Goal: Task Accomplishment & Management: Use online tool/utility

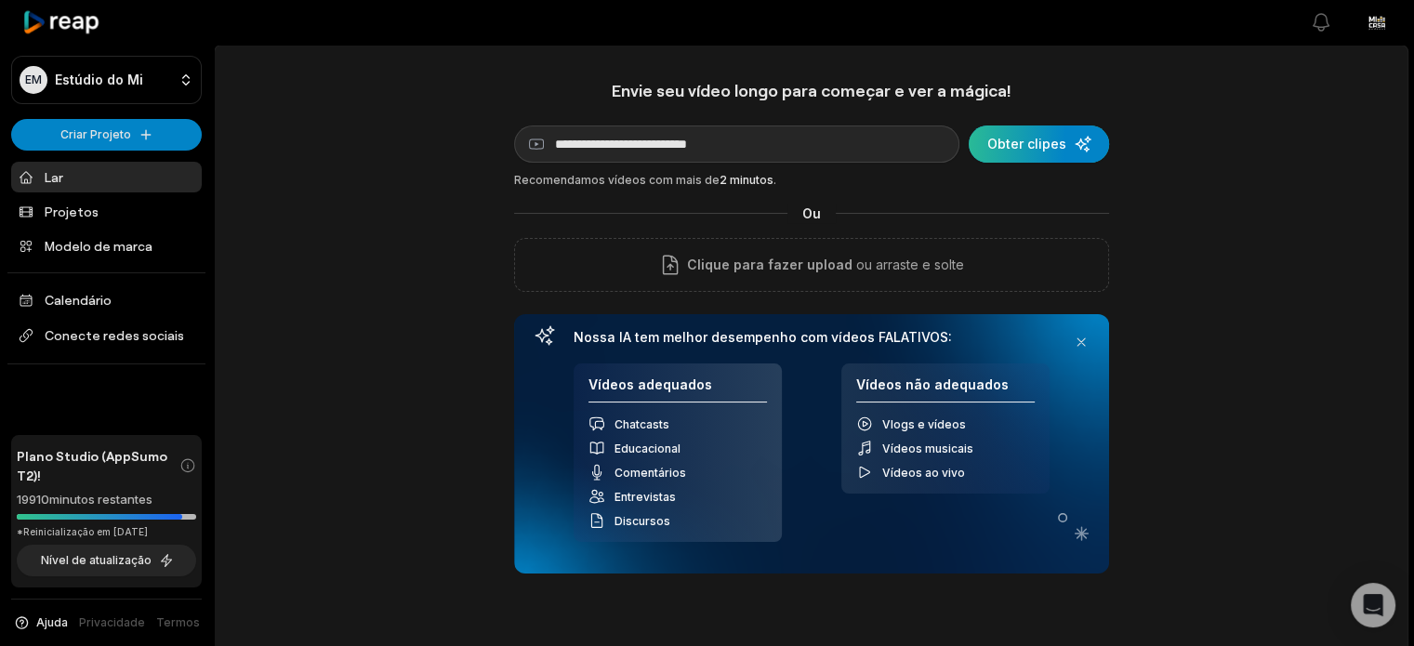
type input "**********"
click at [1074, 140] on div "submit" at bounding box center [1038, 143] width 140 height 37
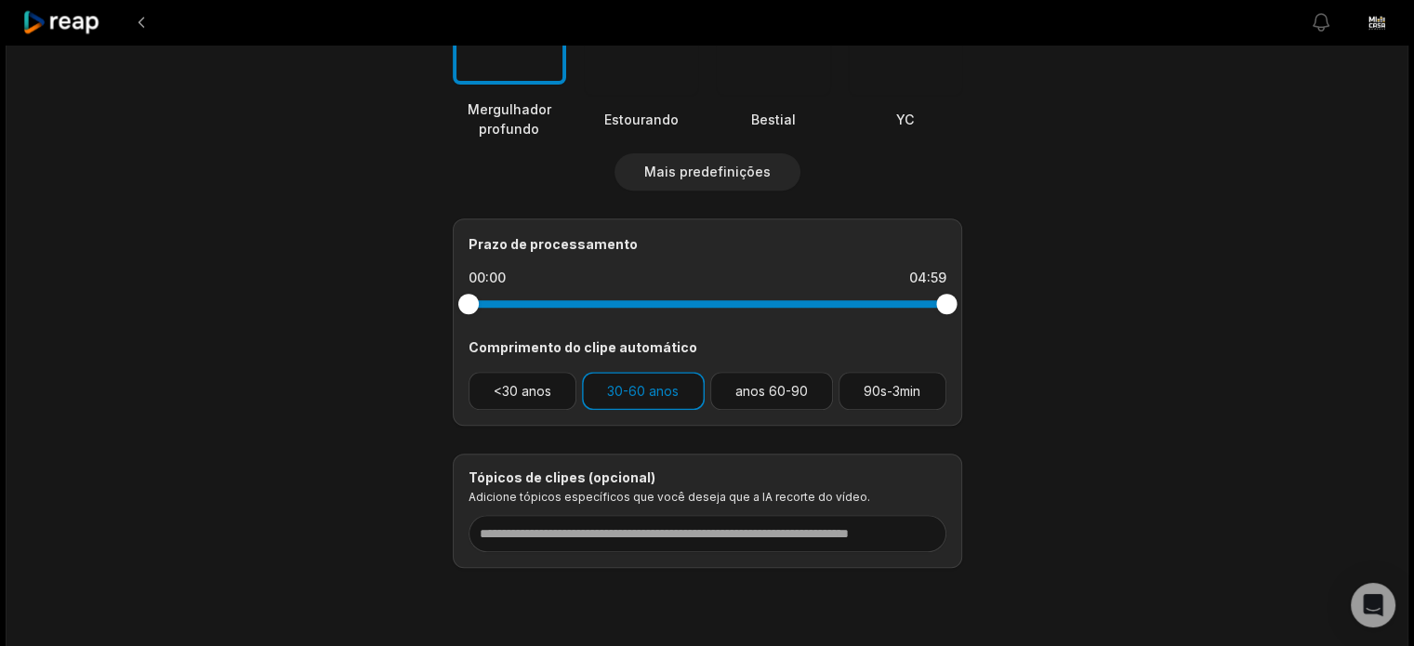
scroll to position [744, 0]
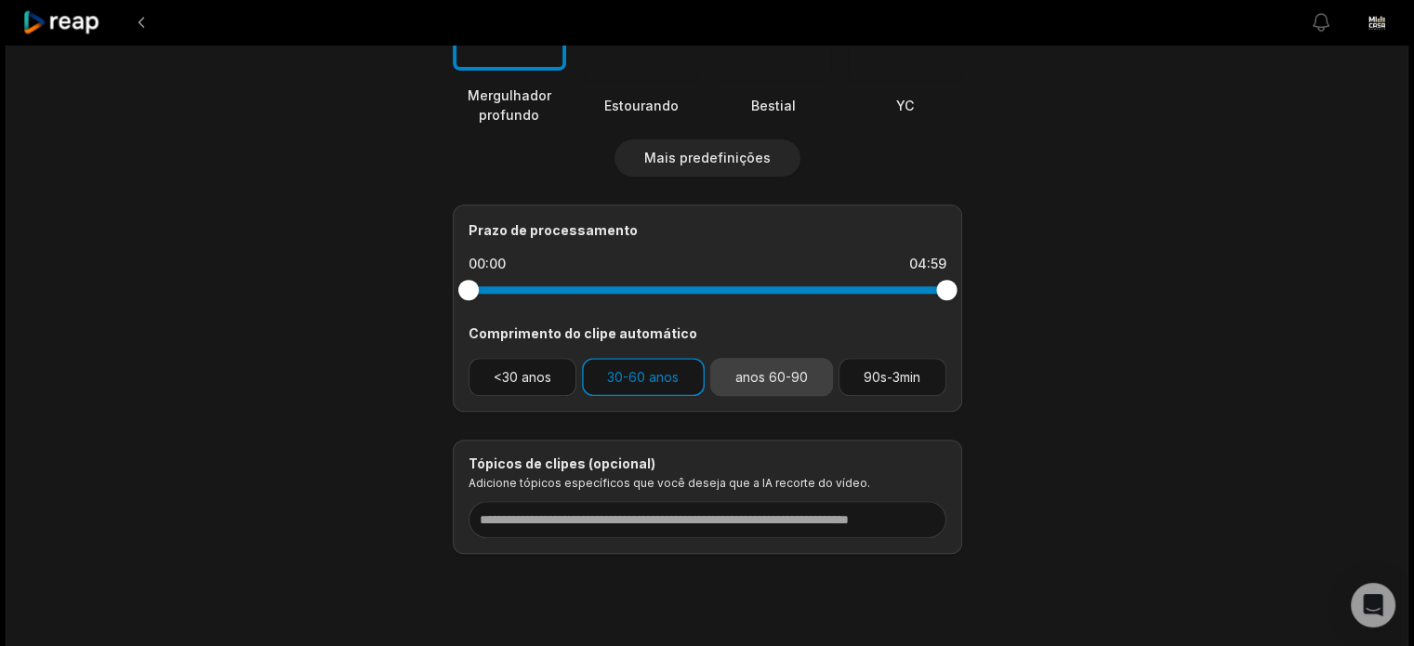
click at [758, 383] on font "anos 60-90" at bounding box center [771, 377] width 72 height 16
click at [699, 379] on button "30-60 anos" at bounding box center [643, 377] width 123 height 38
click at [746, 387] on button "anos 60-90" at bounding box center [772, 377] width 124 height 38
click at [659, 373] on font "30-60 anos" at bounding box center [643, 377] width 72 height 16
click at [740, 364] on button "anos 60-90" at bounding box center [772, 377] width 124 height 38
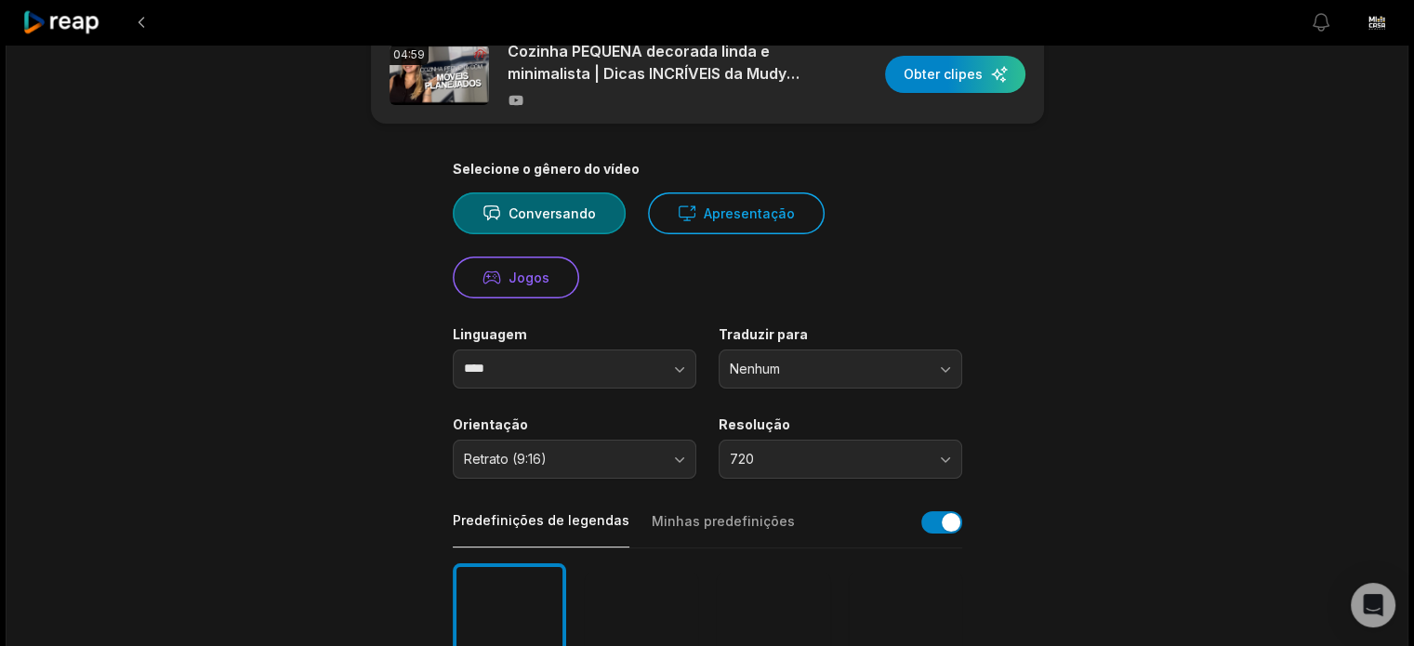
scroll to position [40, 0]
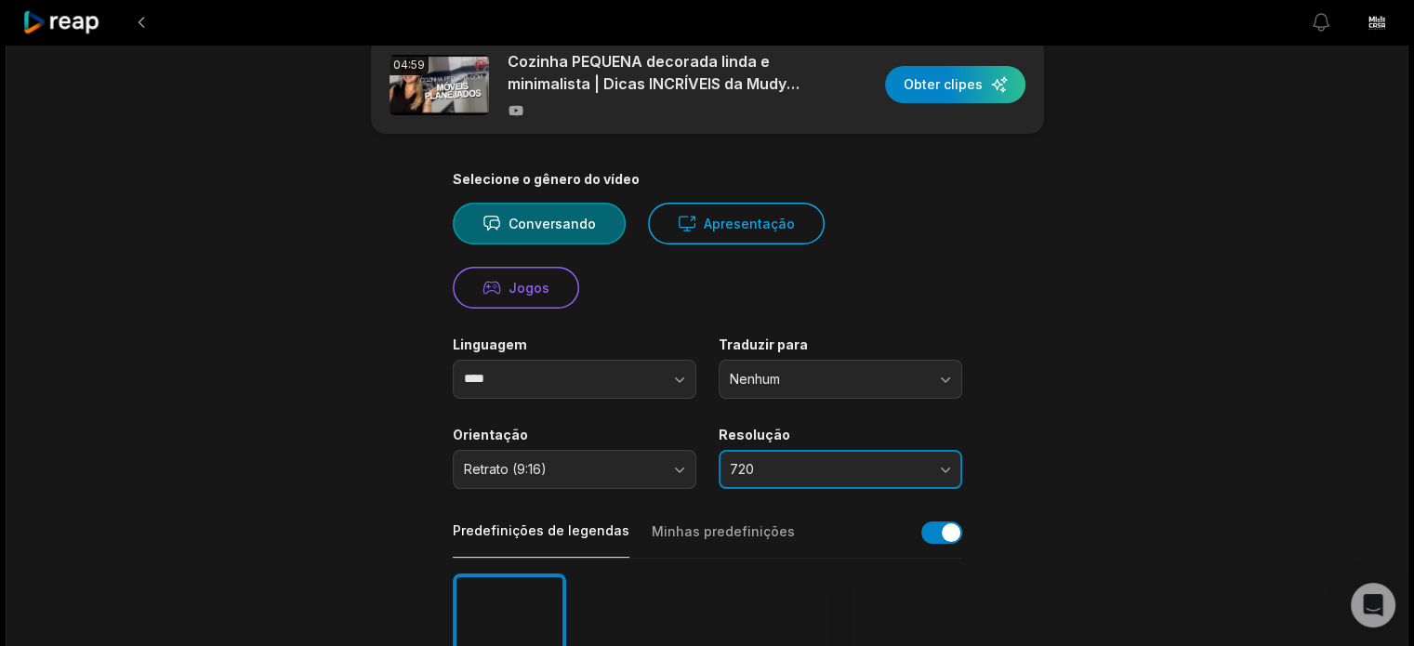
click at [874, 461] on span "720" at bounding box center [827, 469] width 195 height 17
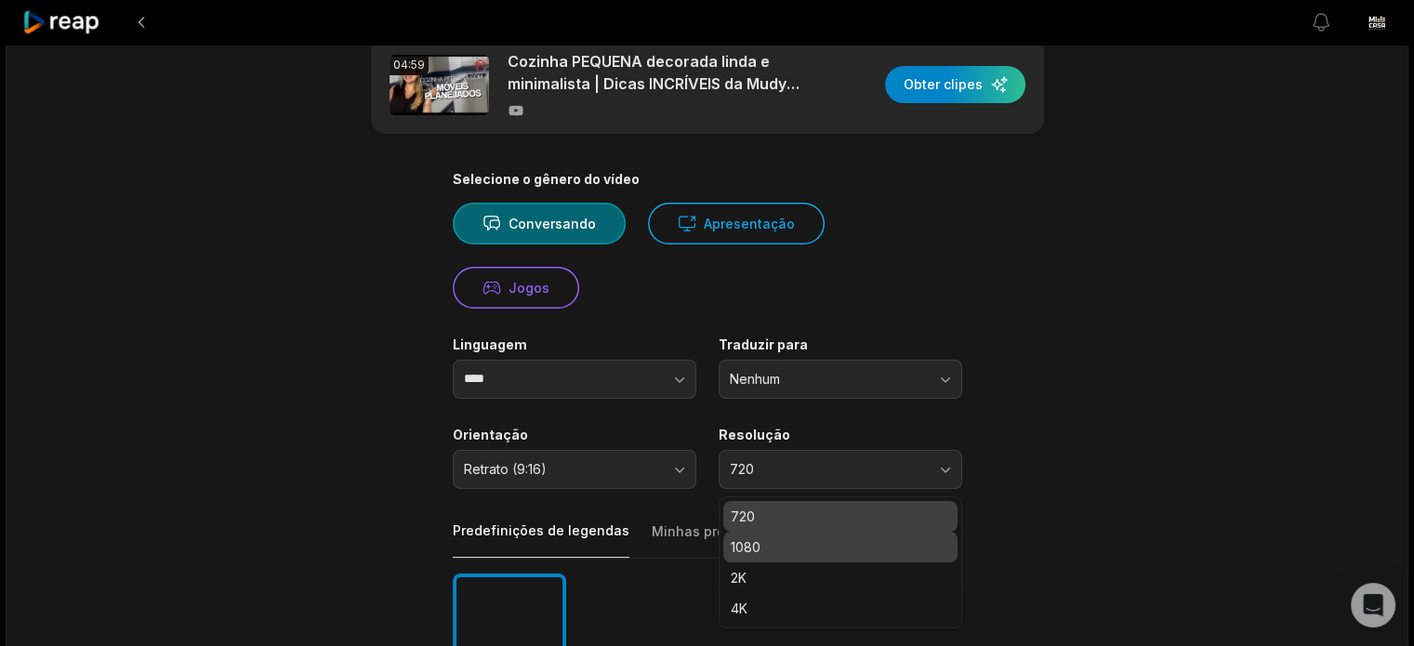
click at [918, 534] on div "1080" at bounding box center [840, 547] width 234 height 31
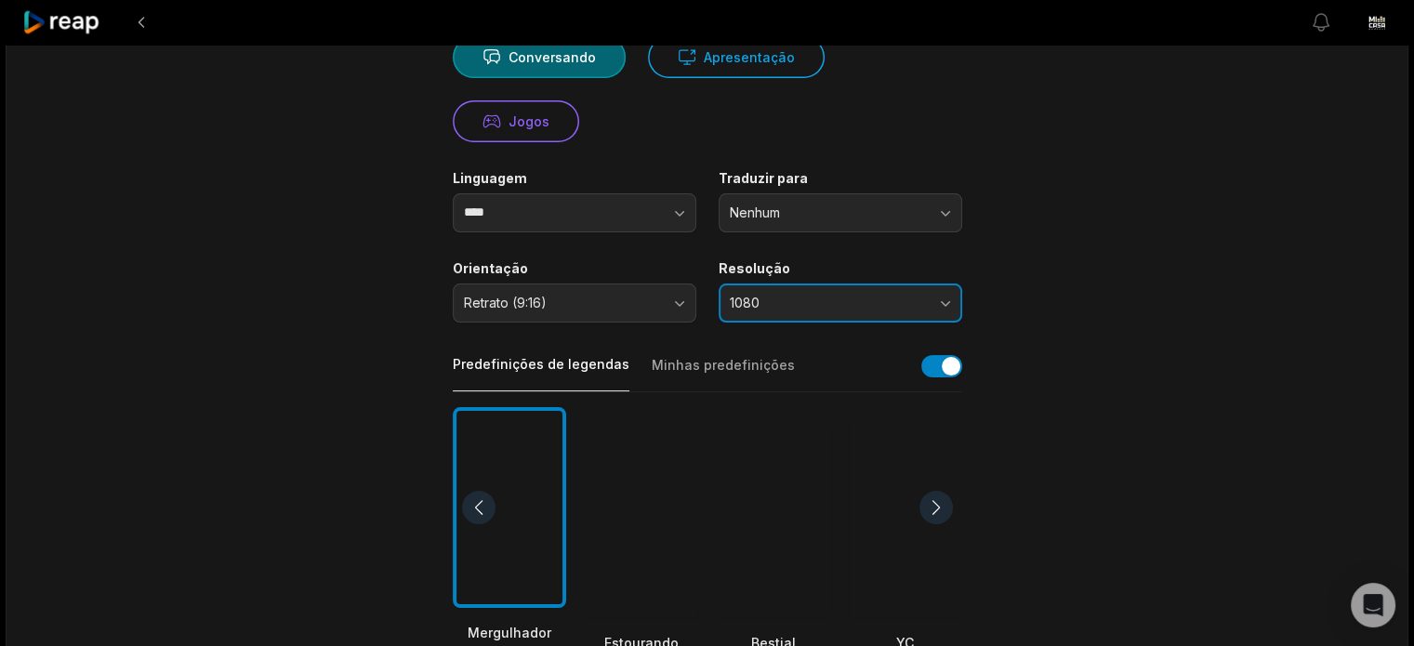
scroll to position [0, 0]
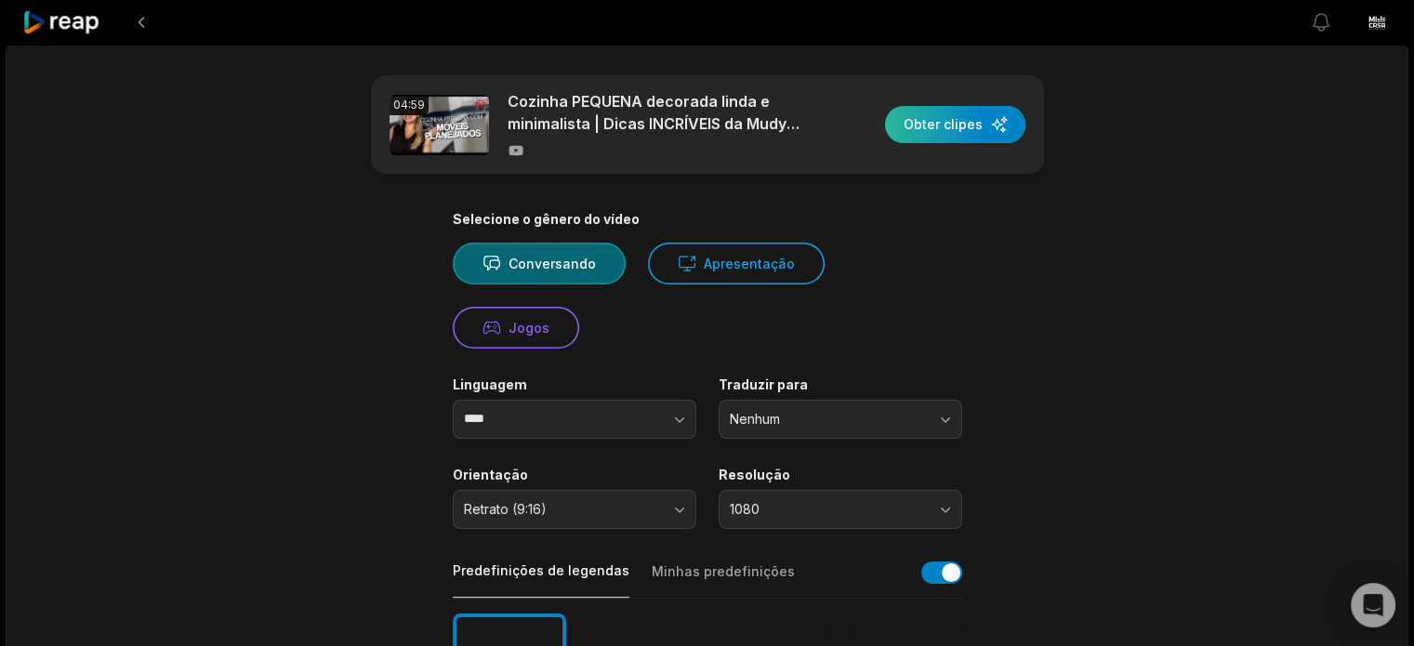
click at [948, 137] on div "button" at bounding box center [955, 124] width 140 height 37
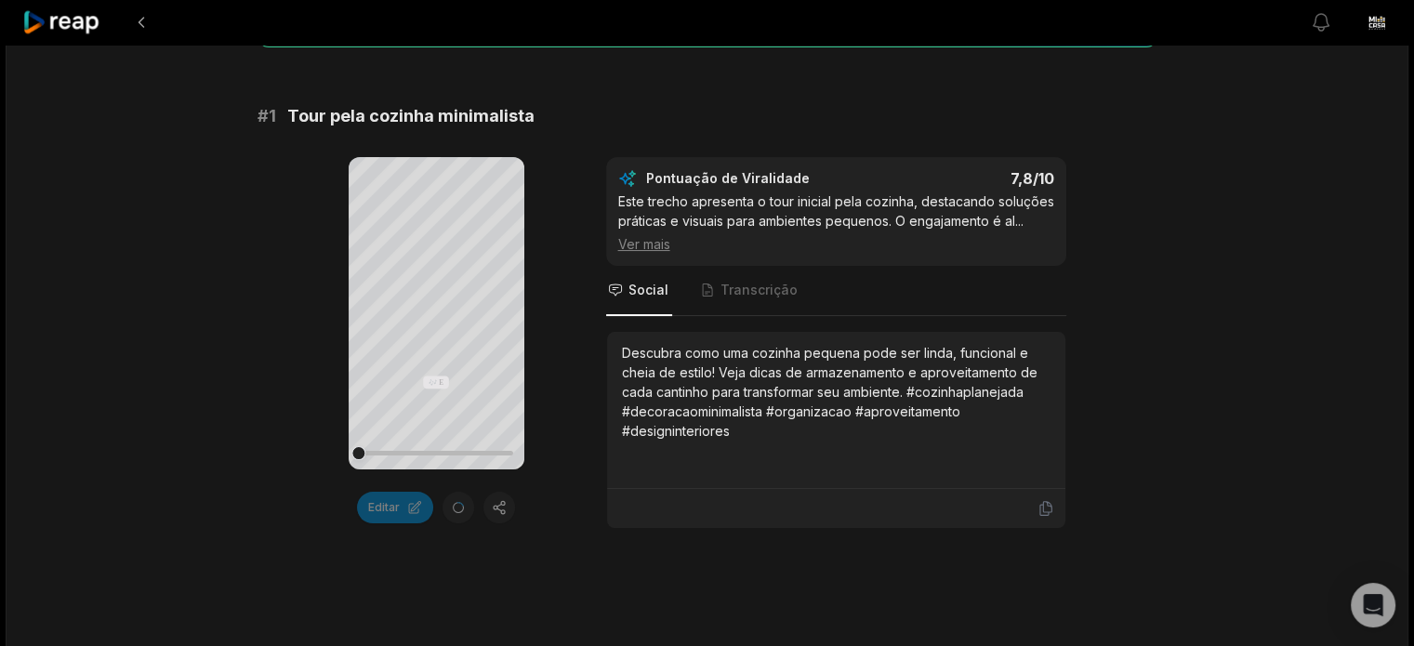
scroll to position [279, 0]
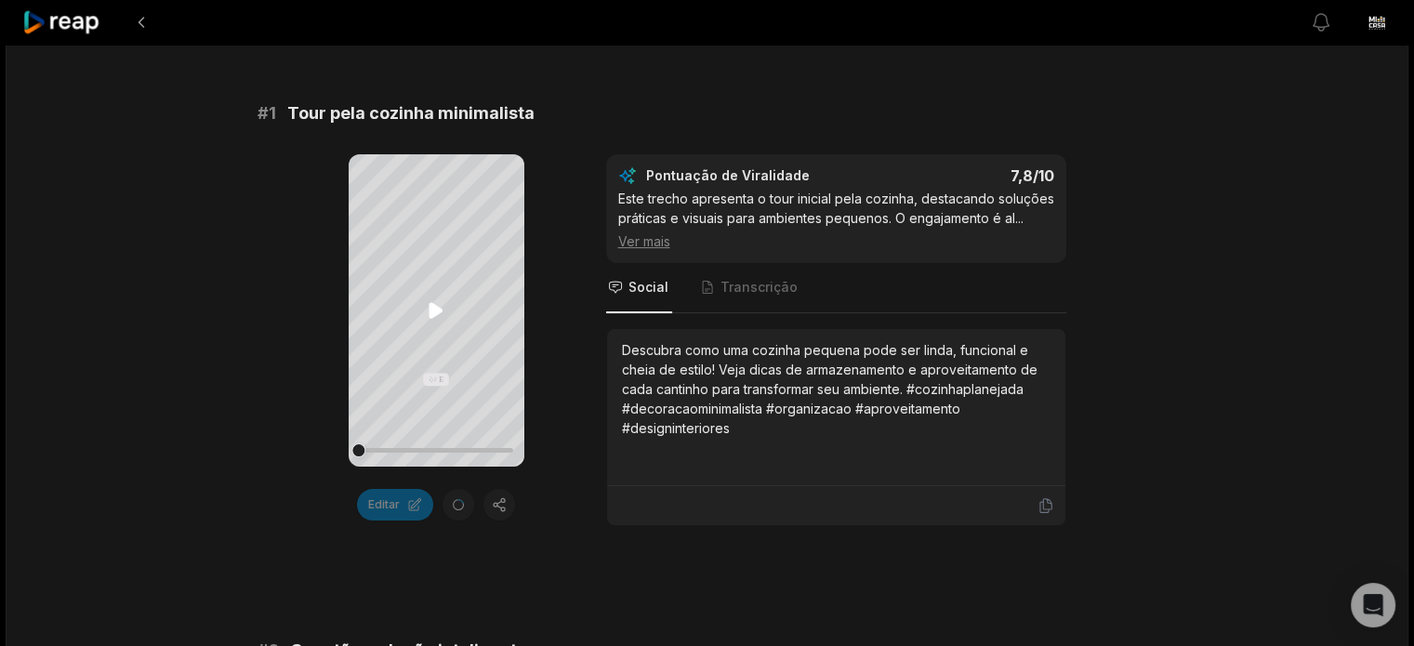
click at [434, 302] on icon at bounding box center [436, 310] width 22 height 22
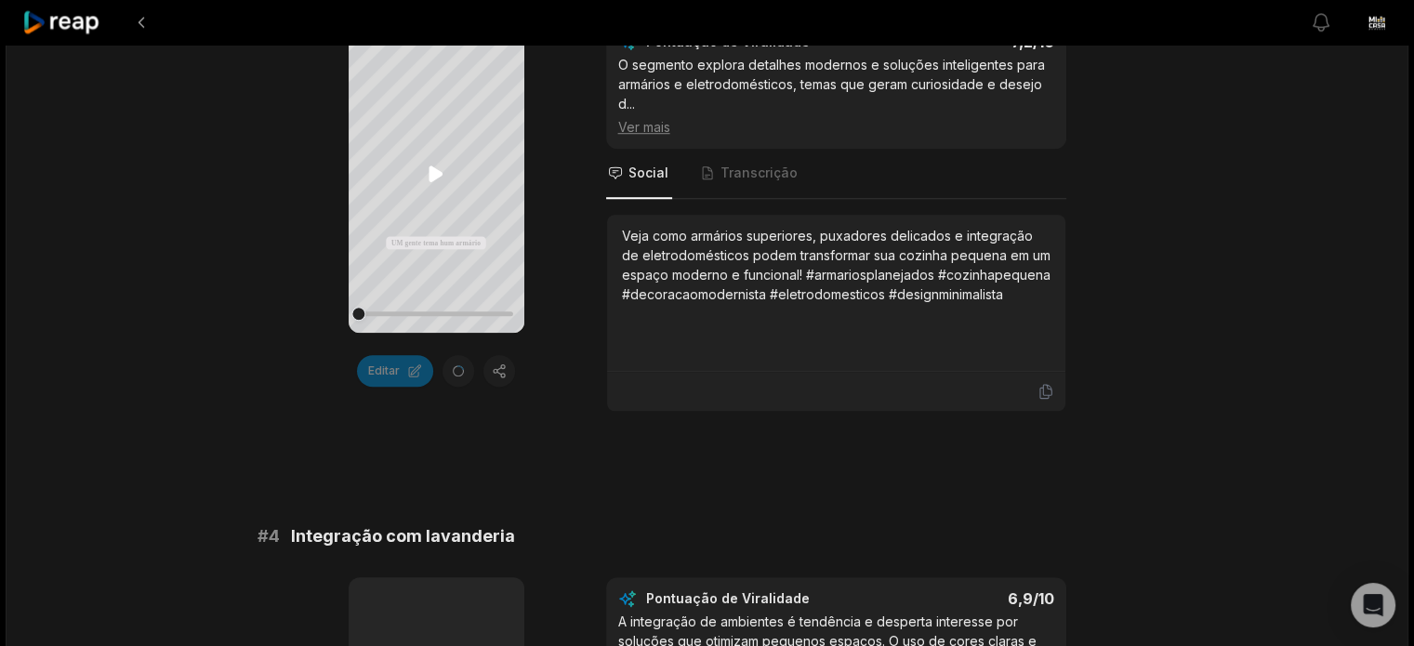
click at [443, 183] on icon at bounding box center [436, 174] width 22 height 22
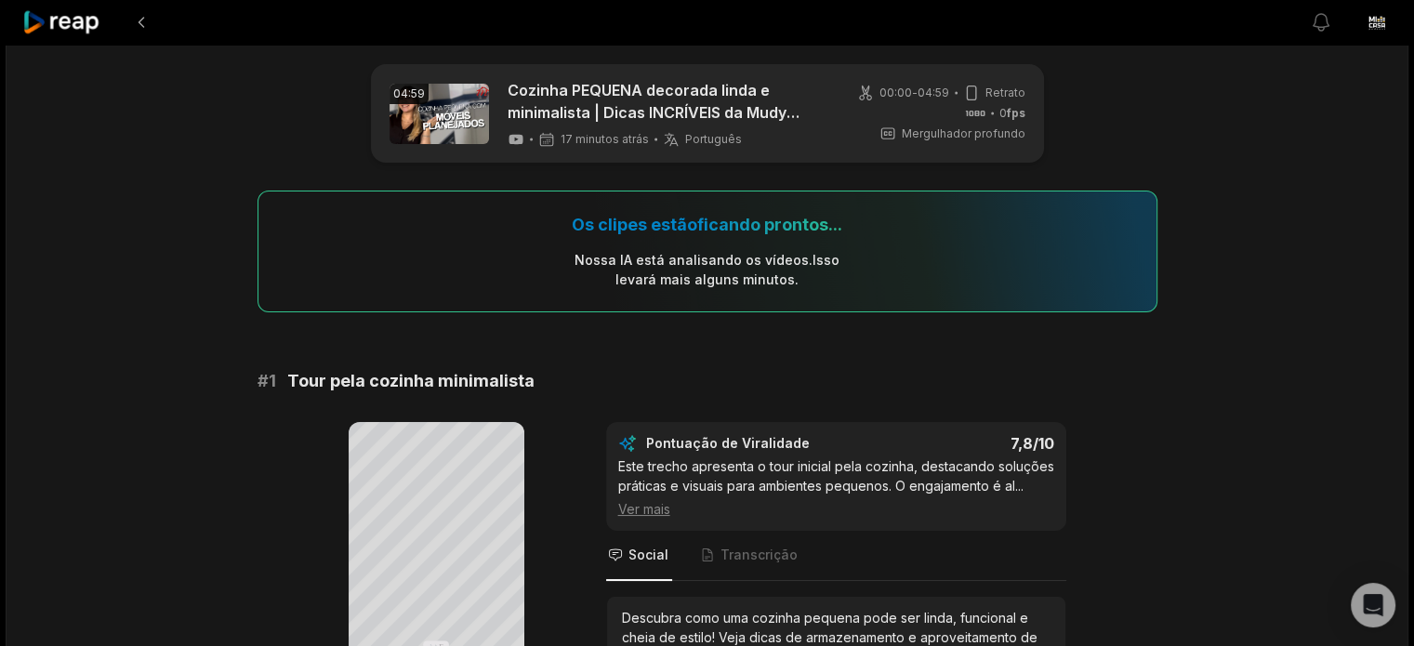
scroll to position [290, 0]
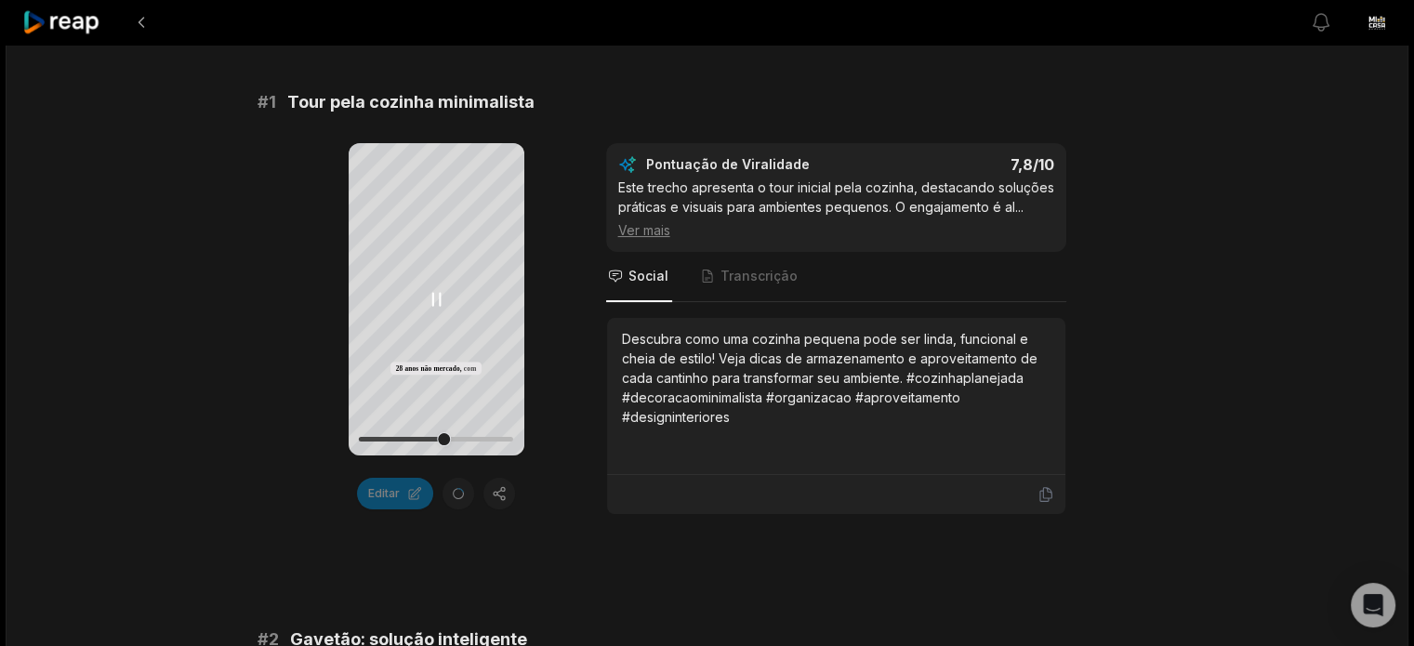
drag, startPoint x: 374, startPoint y: 449, endPoint x: 442, endPoint y: 439, distance: 69.5
click at [442, 439] on div at bounding box center [436, 439] width 154 height 33
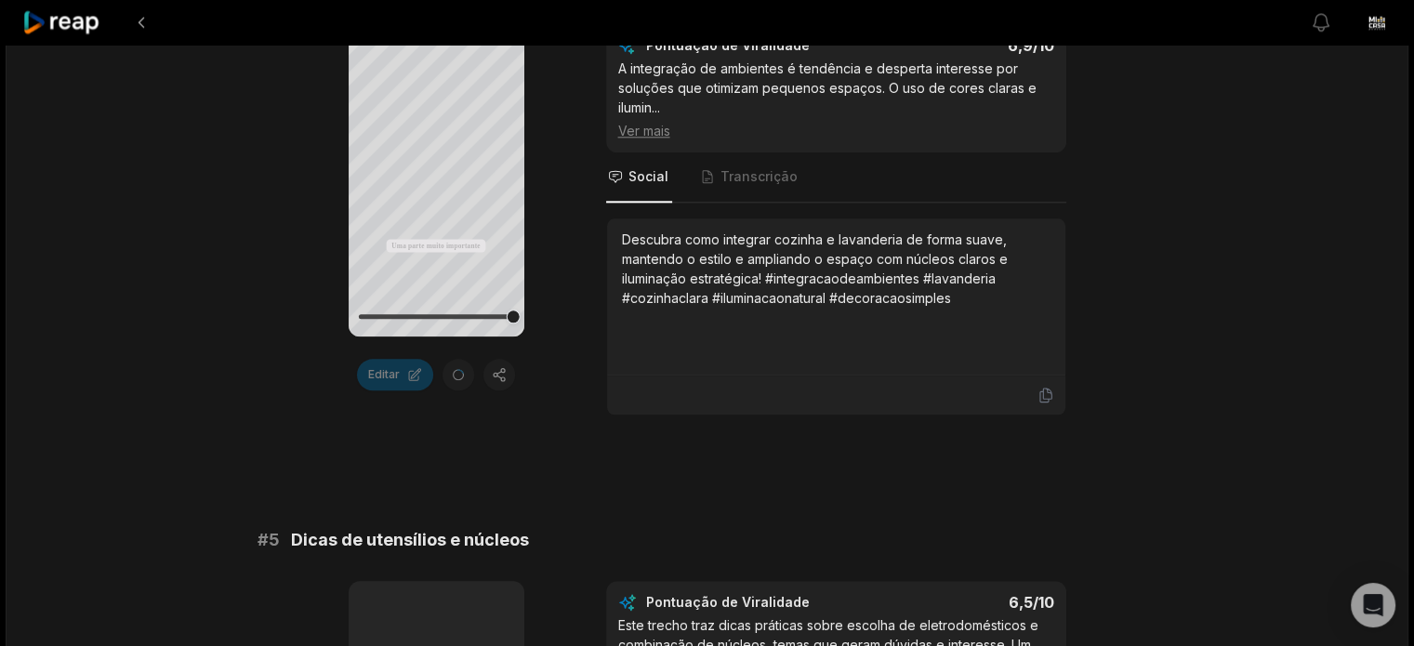
scroll to position [1844, 0]
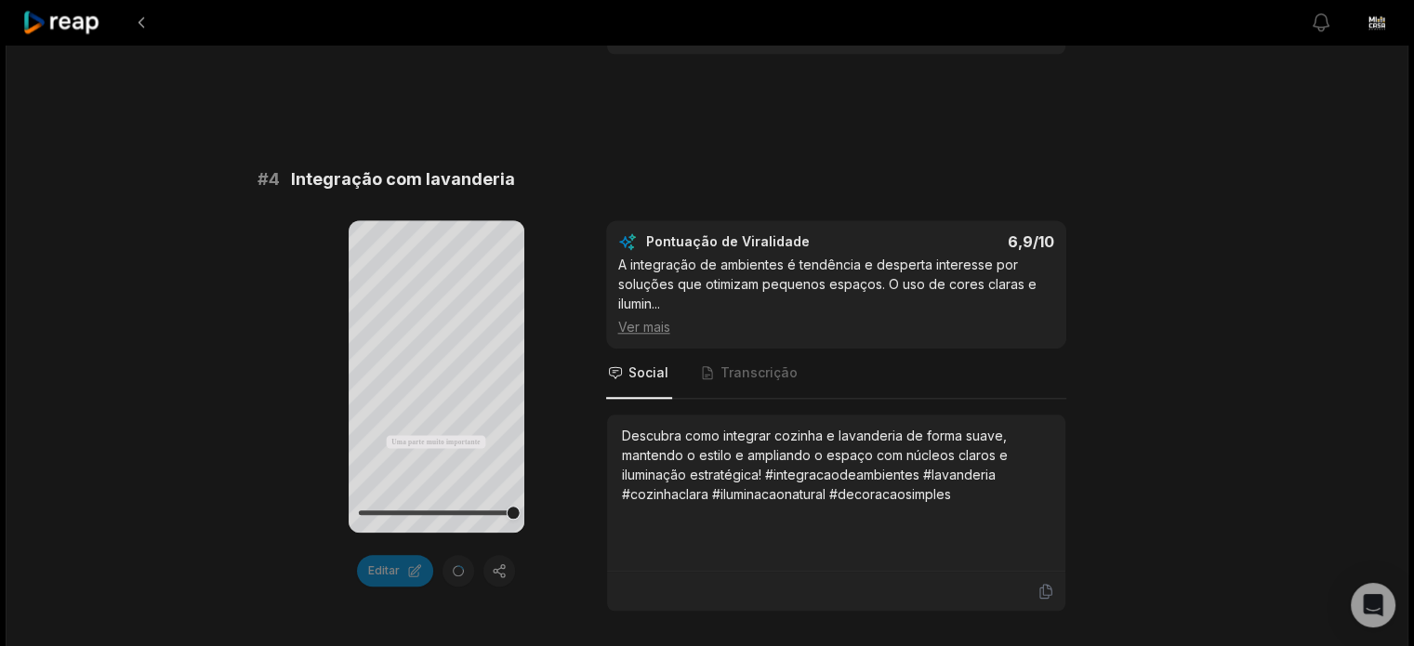
click at [317, 486] on div "Seu navegador não suporta o formato mp4. Uma parte muito importante que grande …" at bounding box center [707, 415] width 900 height 391
drag, startPoint x: 354, startPoint y: 512, endPoint x: 283, endPoint y: 505, distance: 72.0
click at [288, 508] on div "Seu navegador não suporta o formato mp4. Uma parte muito importante que grande …" at bounding box center [707, 415] width 900 height 391
click at [494, 510] on div at bounding box center [436, 512] width 154 height 5
click at [520, 505] on div "Seu navegador não suporta o formato mp4. Uma parte muito importante que grande …" at bounding box center [437, 376] width 176 height 312
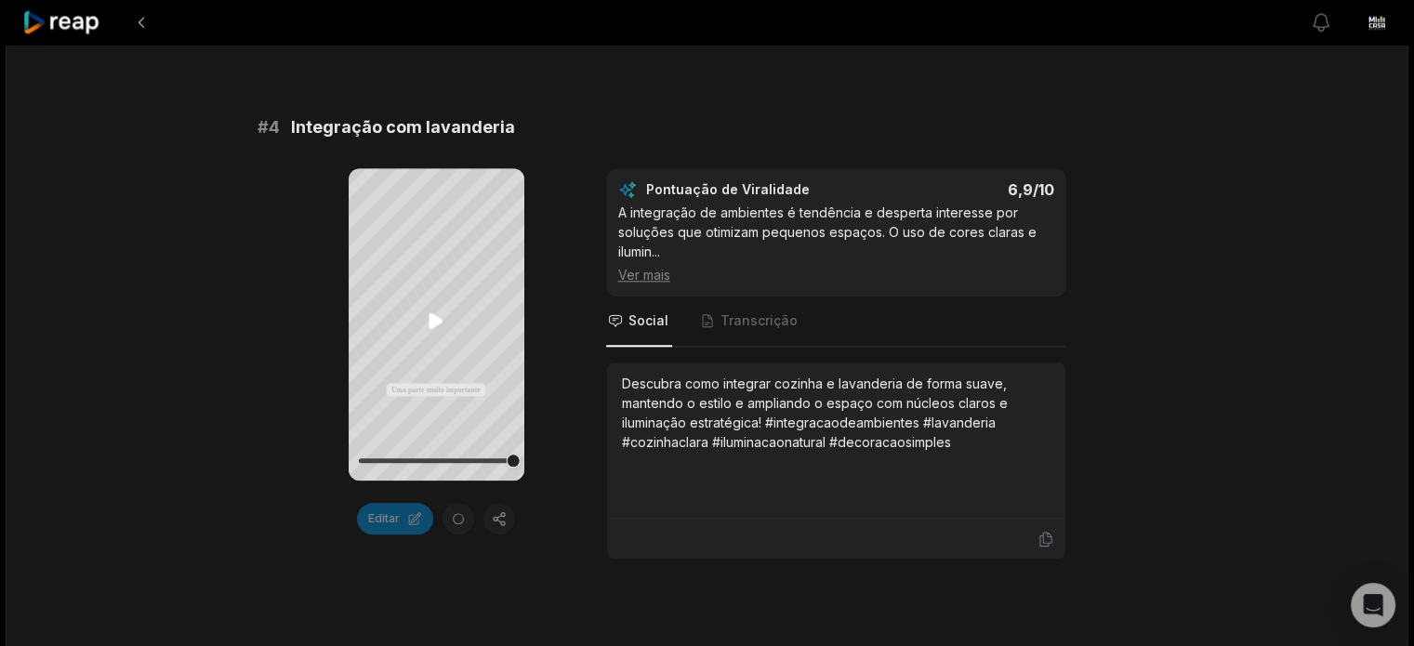
scroll to position [1937, 0]
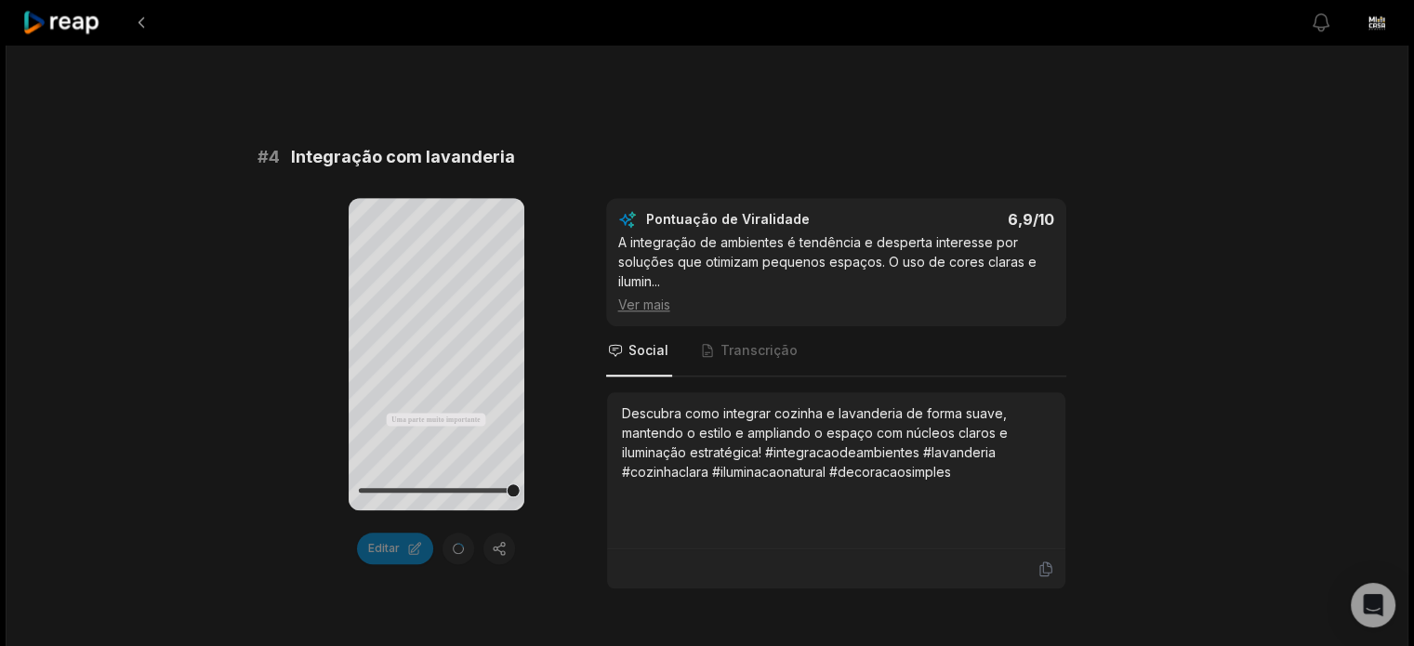
scroll to position [1952, 0]
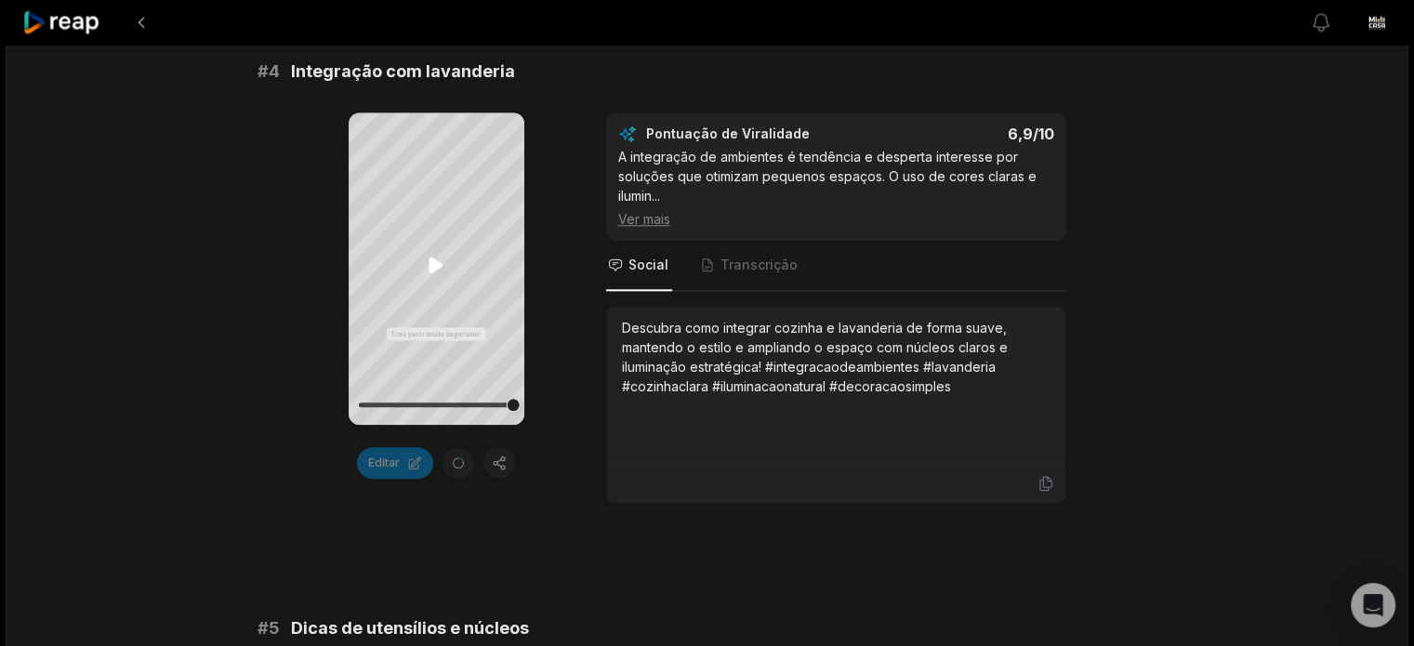
click at [436, 265] on icon at bounding box center [435, 265] width 14 height 16
click at [436, 265] on icon at bounding box center [436, 265] width 22 height 22
click at [436, 270] on icon at bounding box center [436, 265] width 22 height 22
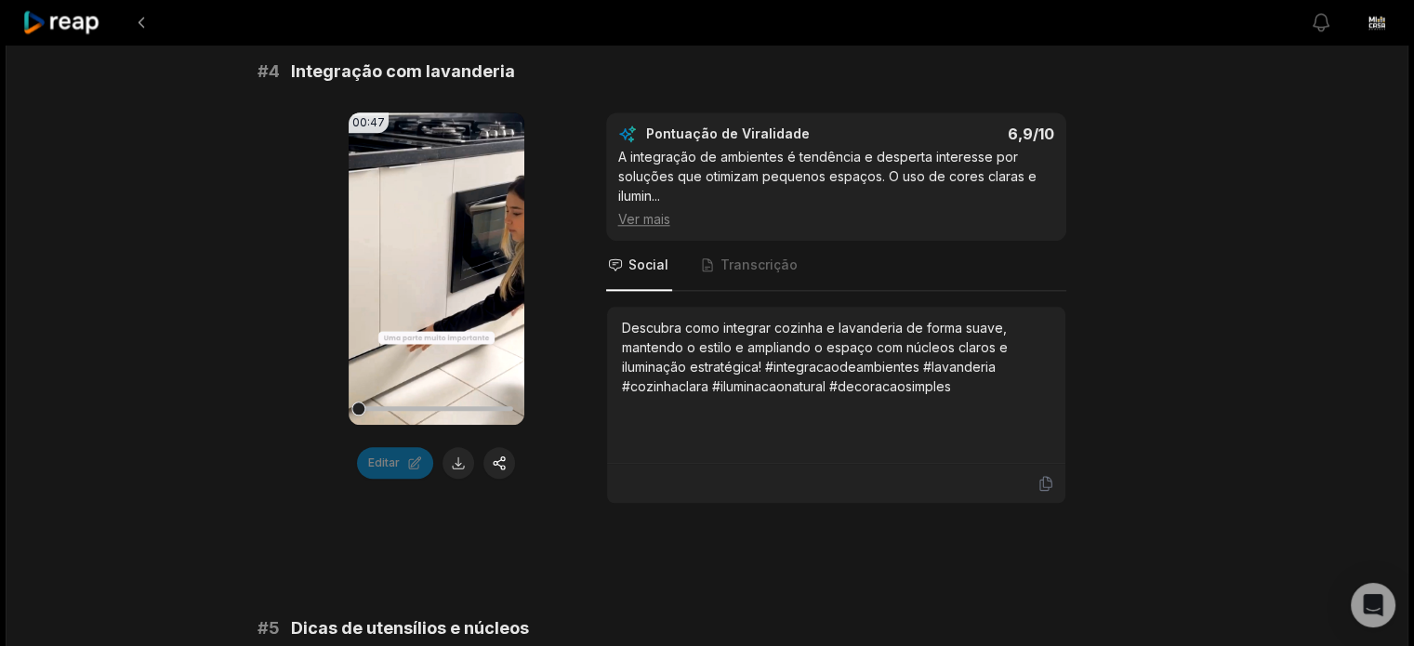
click at [1095, 339] on div "00:47 Seu navegador não suporta o formato mp4. Editar Pontuação de Viralidade 6…" at bounding box center [707, 307] width 900 height 391
click at [689, 334] on font "Descubra como integrar cozinha e lavanderia de forma suave, mantendo o estilo e…" at bounding box center [815, 357] width 386 height 74
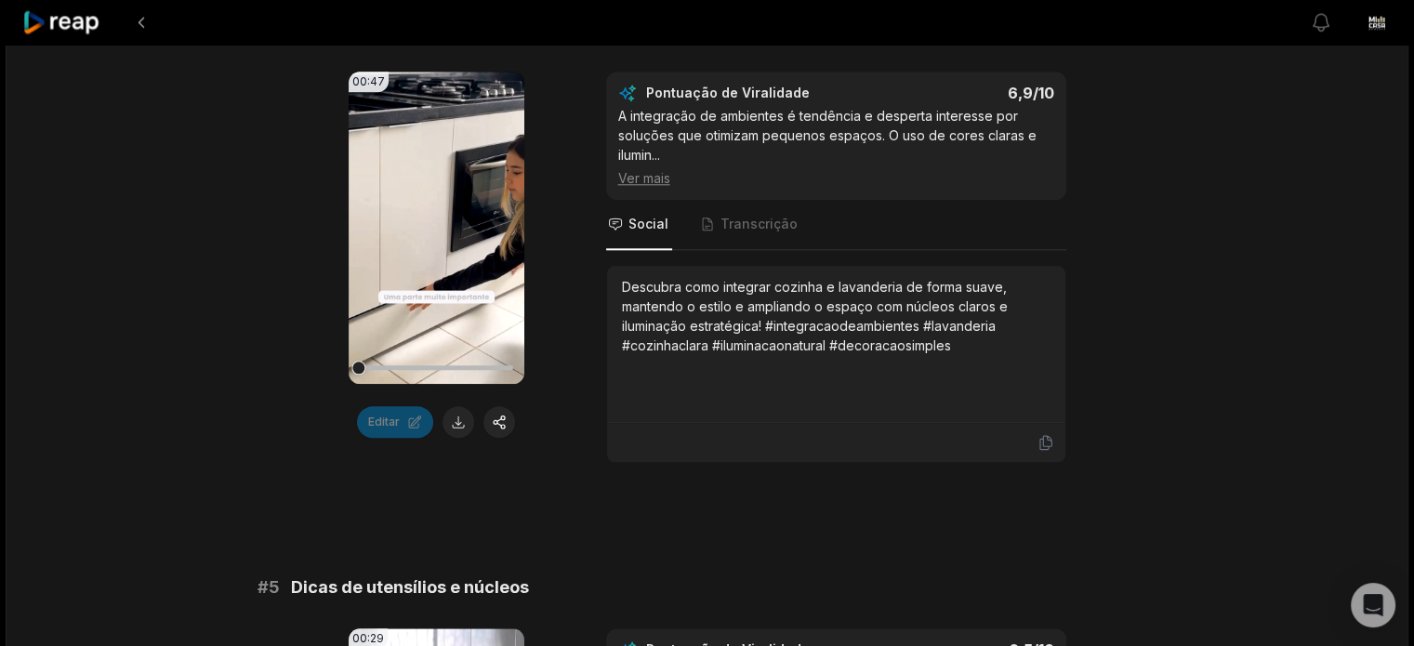
scroll to position [1859, 0]
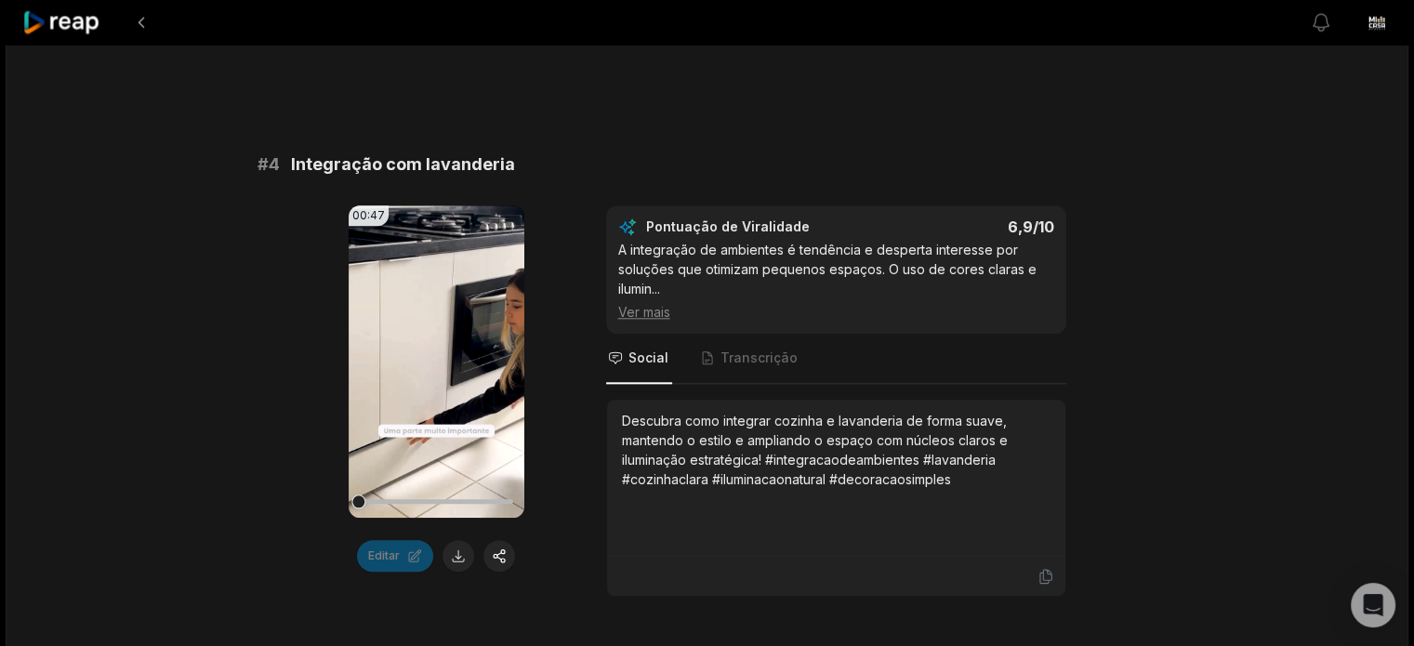
click at [654, 439] on font "Descubra como integrar cozinha e lavanderia de forma suave, mantendo o estilo e…" at bounding box center [815, 450] width 386 height 74
click at [432, 363] on icon at bounding box center [436, 362] width 14 height 16
click at [432, 364] on icon at bounding box center [436, 361] width 22 height 22
click at [507, 549] on button "button" at bounding box center [499, 556] width 32 height 32
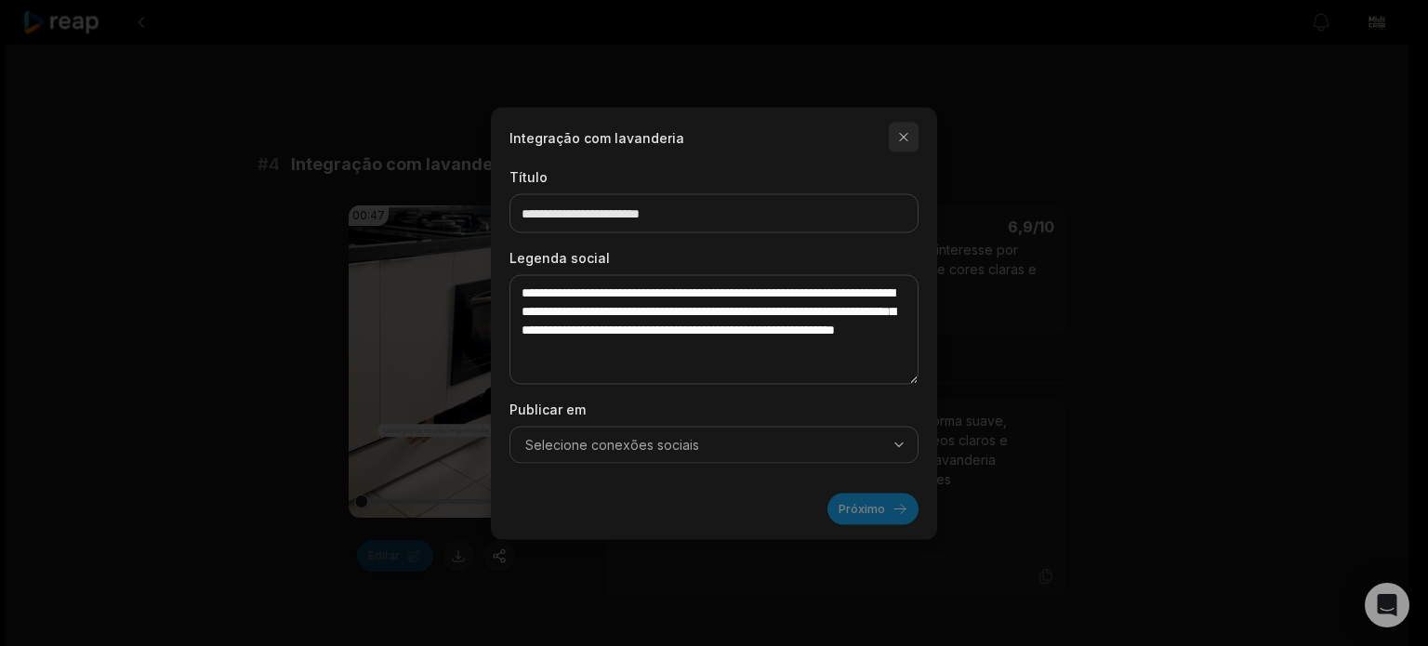
click at [904, 136] on button "button" at bounding box center [904, 137] width 30 height 30
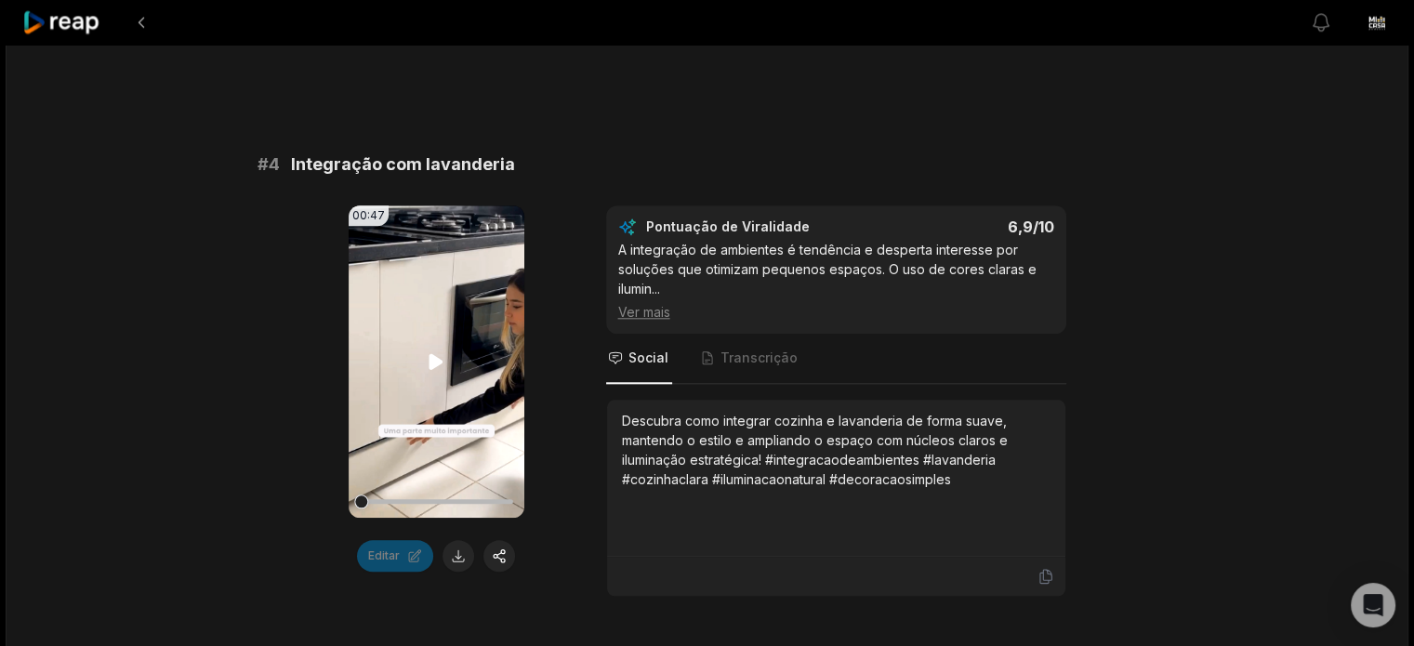
click at [481, 427] on video "Seu navegador não suporta o formato mp4." at bounding box center [437, 361] width 176 height 312
click at [481, 411] on video "Seu navegador não suporta o formato mp4." at bounding box center [437, 361] width 176 height 312
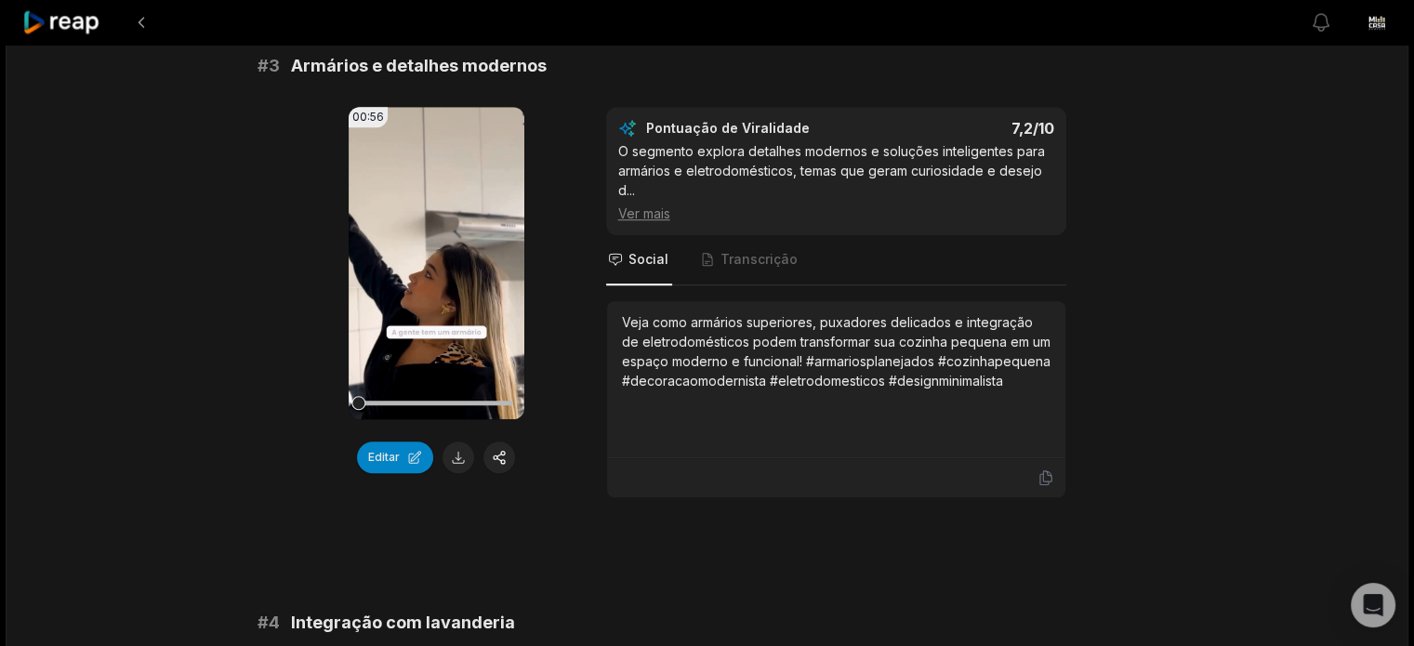
scroll to position [1245, 0]
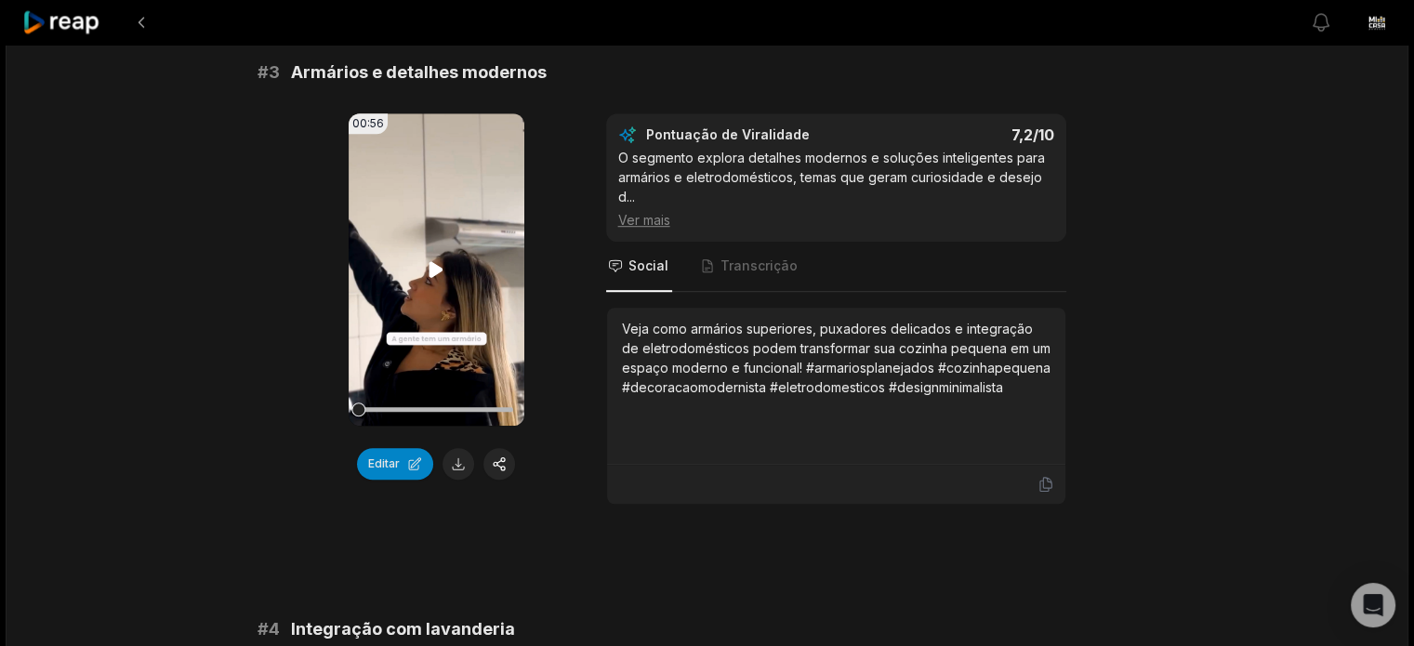
click at [420, 268] on video "Seu navegador não suporta o formato mp4." at bounding box center [437, 269] width 176 height 312
click at [440, 259] on icon at bounding box center [436, 269] width 22 height 22
click at [459, 234] on video "Seu navegador não suporta o formato mp4." at bounding box center [437, 269] width 176 height 312
click at [457, 253] on video "Seu navegador não suporta o formato mp4." at bounding box center [437, 269] width 176 height 312
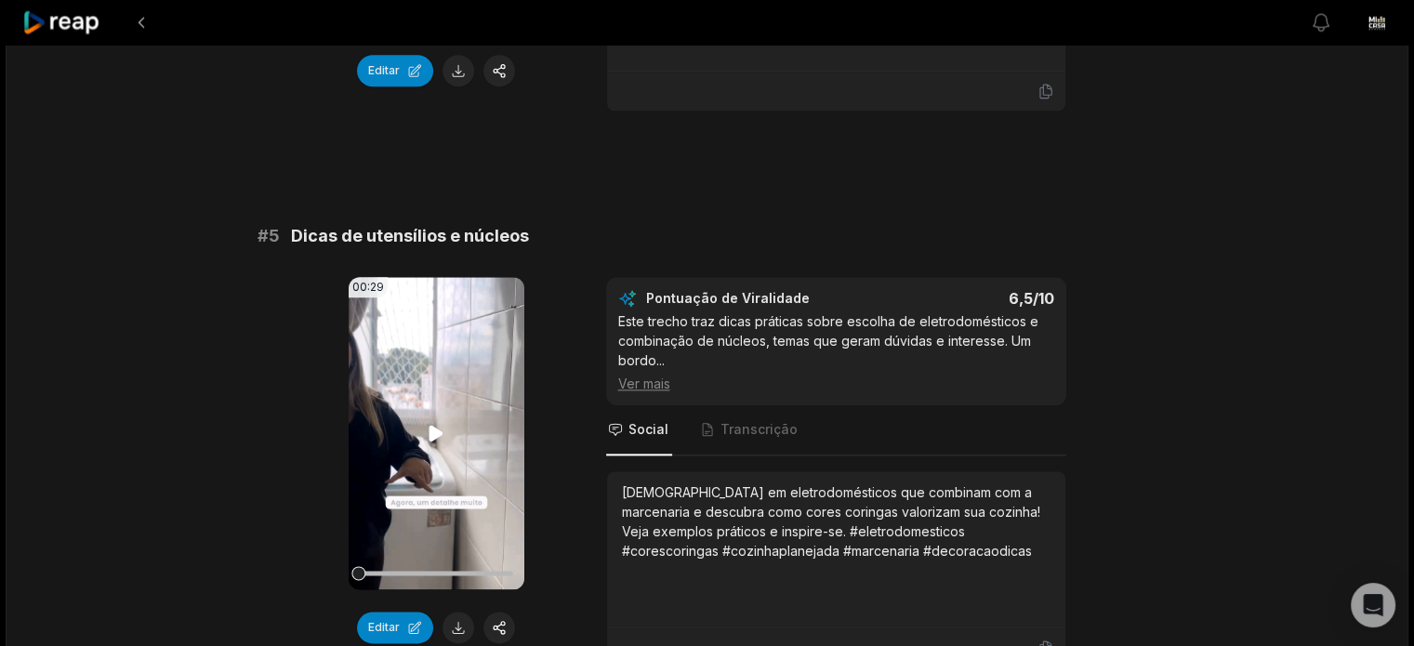
scroll to position [2253, 0]
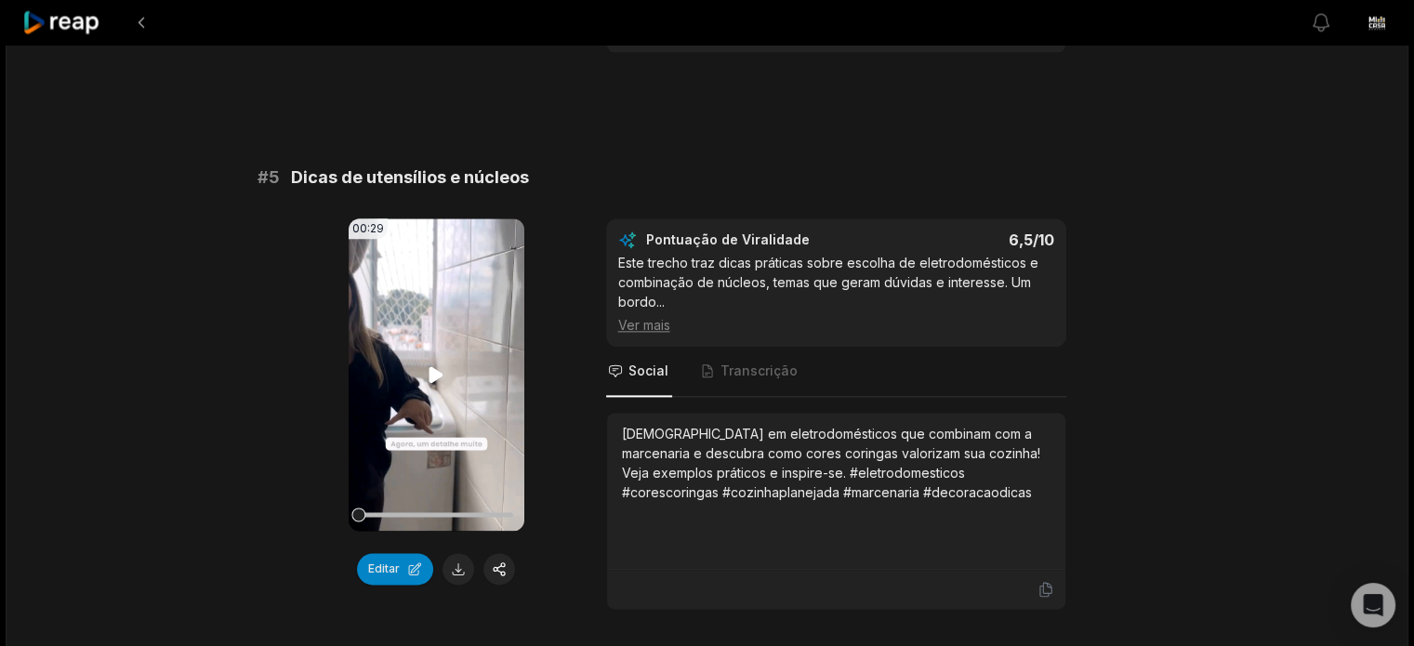
click at [423, 353] on video "Seu navegador não suporta o formato mp4." at bounding box center [437, 374] width 176 height 312
click at [436, 376] on icon at bounding box center [436, 374] width 22 height 22
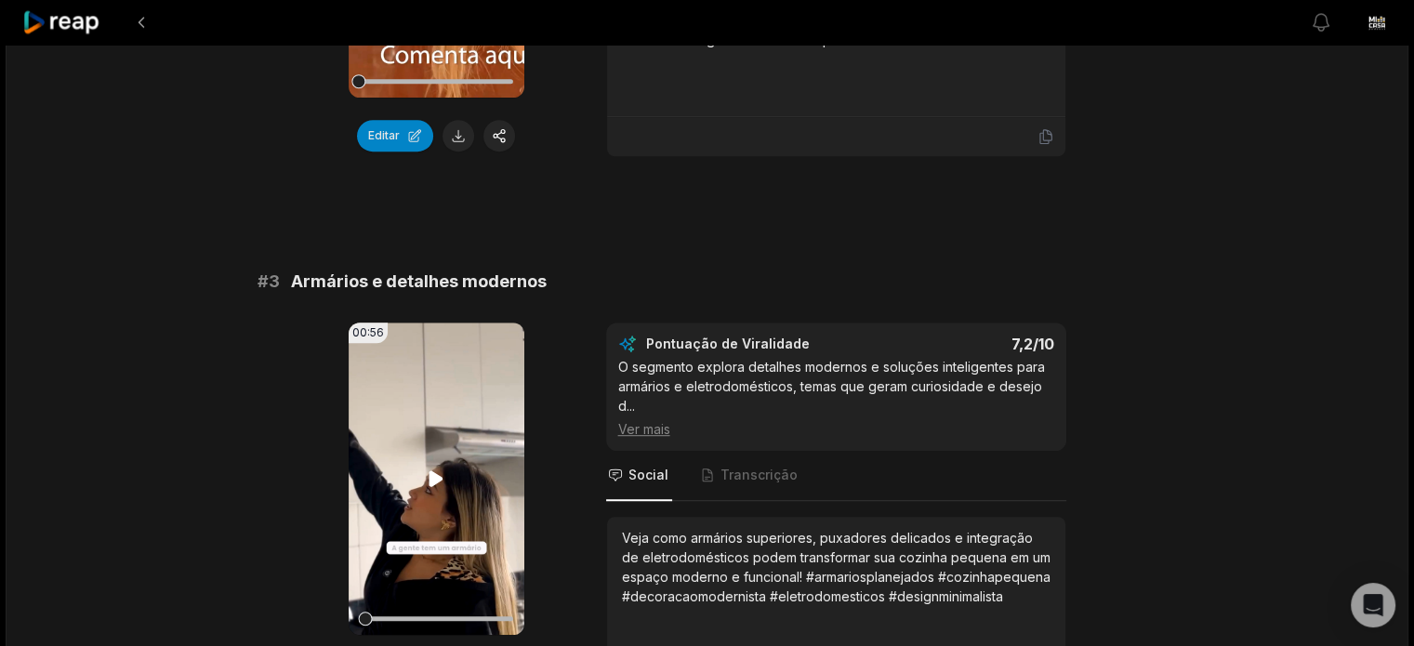
scroll to position [1045, 0]
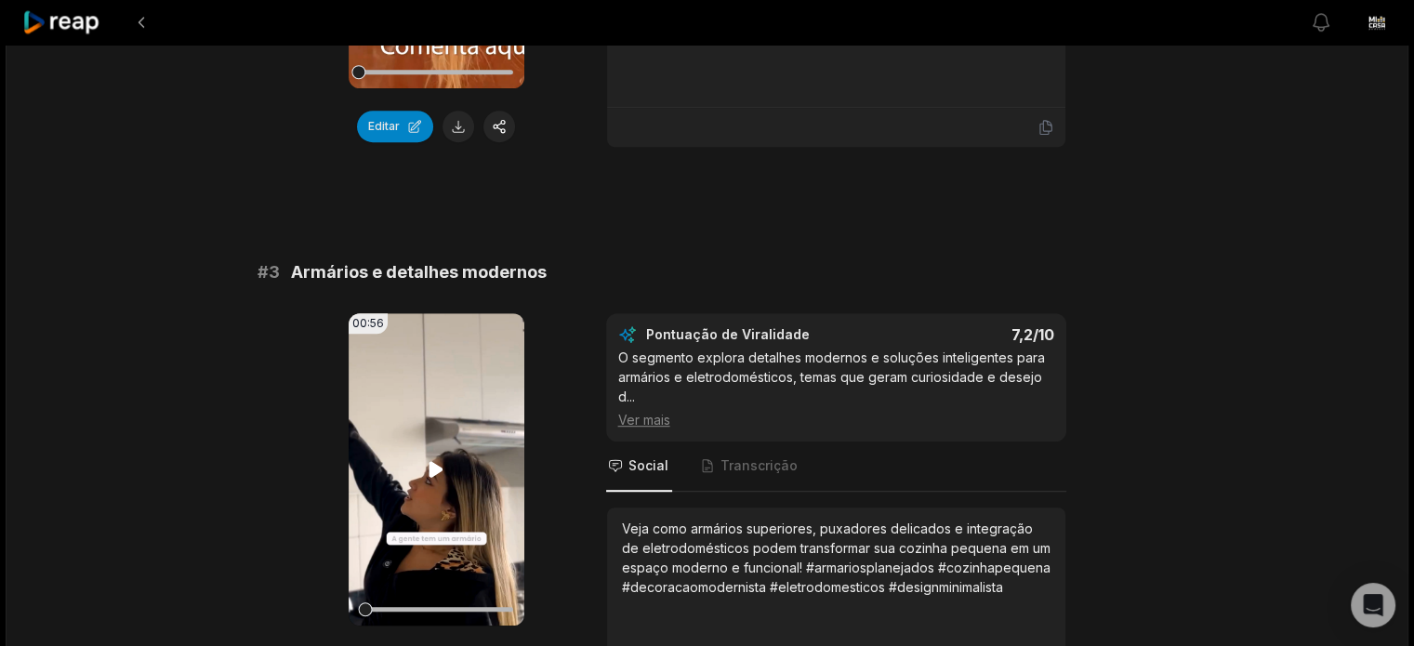
click at [428, 458] on icon at bounding box center [436, 469] width 22 height 22
click at [430, 453] on video "Seu navegador não suporta o formato mp4." at bounding box center [437, 469] width 176 height 312
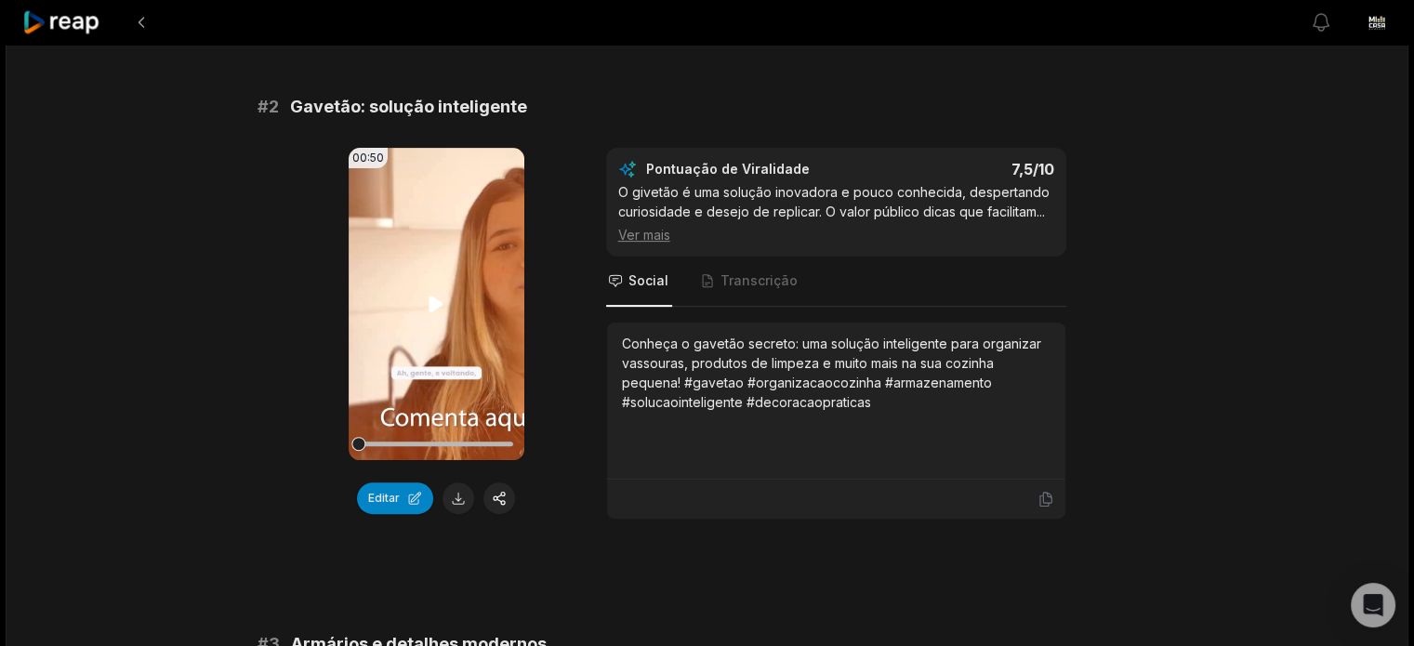
click at [424, 268] on video "Seu navegador não suporta o formato mp4." at bounding box center [437, 304] width 176 height 312
click at [432, 278] on video "Seu navegador não suporta o formato mp4." at bounding box center [437, 304] width 176 height 312
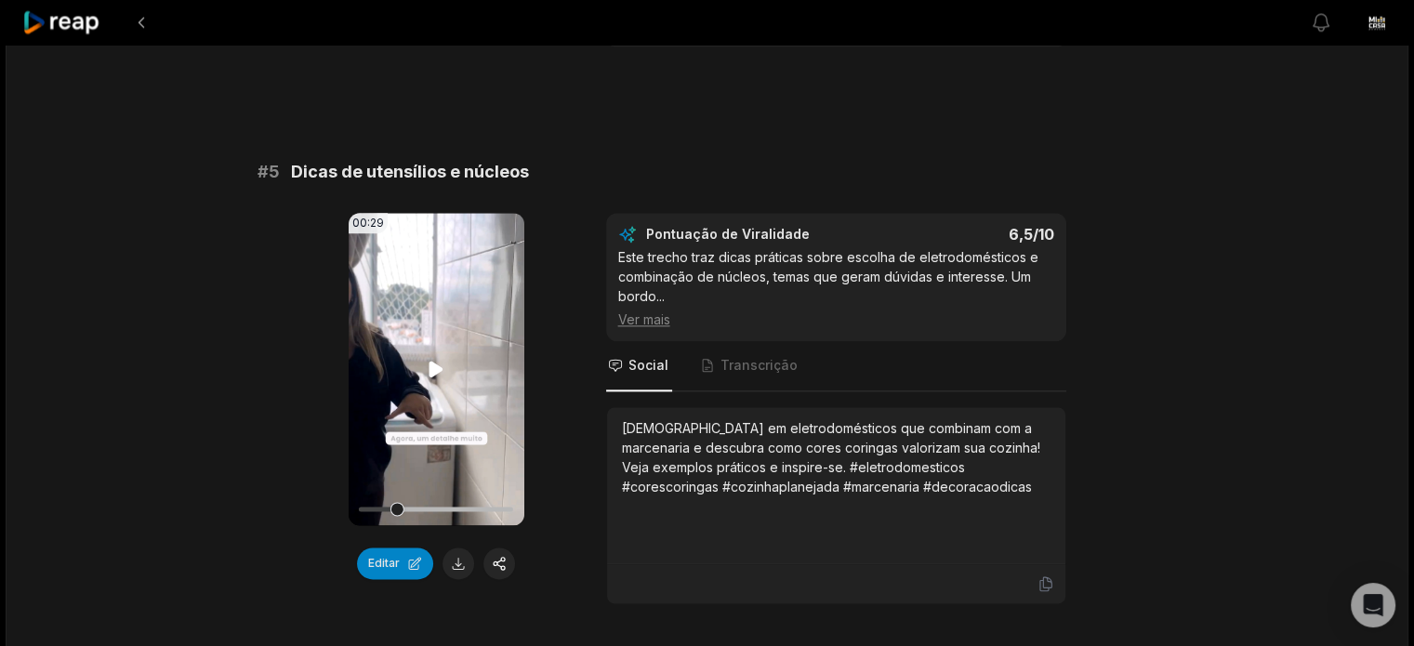
scroll to position [2253, 0]
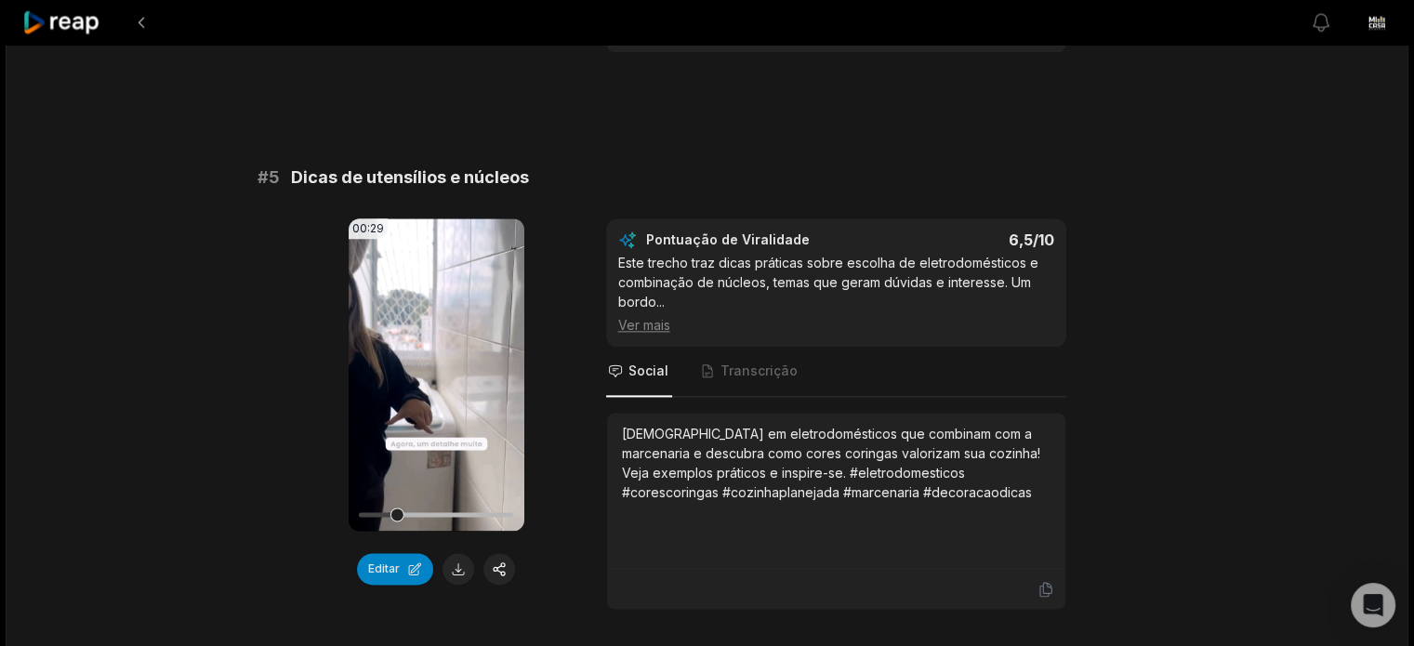
drag, startPoint x: 395, startPoint y: 514, endPoint x: 284, endPoint y: 507, distance: 110.9
click at [284, 507] on div "00:29 Seu navegador não suporta o formato mp4. Editar Pontuação de Viralidade 6…" at bounding box center [707, 413] width 900 height 391
click at [436, 363] on icon at bounding box center [436, 374] width 22 height 22
click at [494, 505] on div at bounding box center [436, 514] width 154 height 33
click at [499, 512] on div at bounding box center [436, 514] width 154 height 5
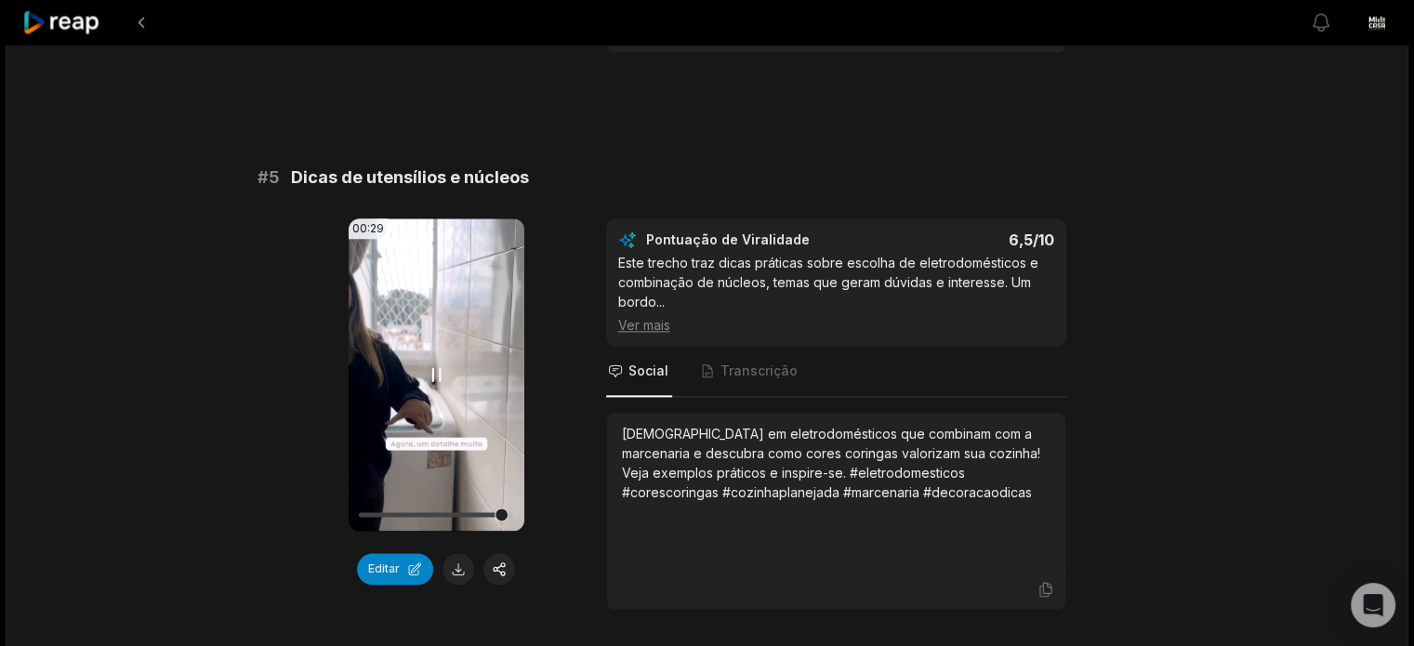
drag, startPoint x: 379, startPoint y: 501, endPoint x: 494, endPoint y: 522, distance: 116.3
click at [494, 522] on div at bounding box center [436, 514] width 154 height 33
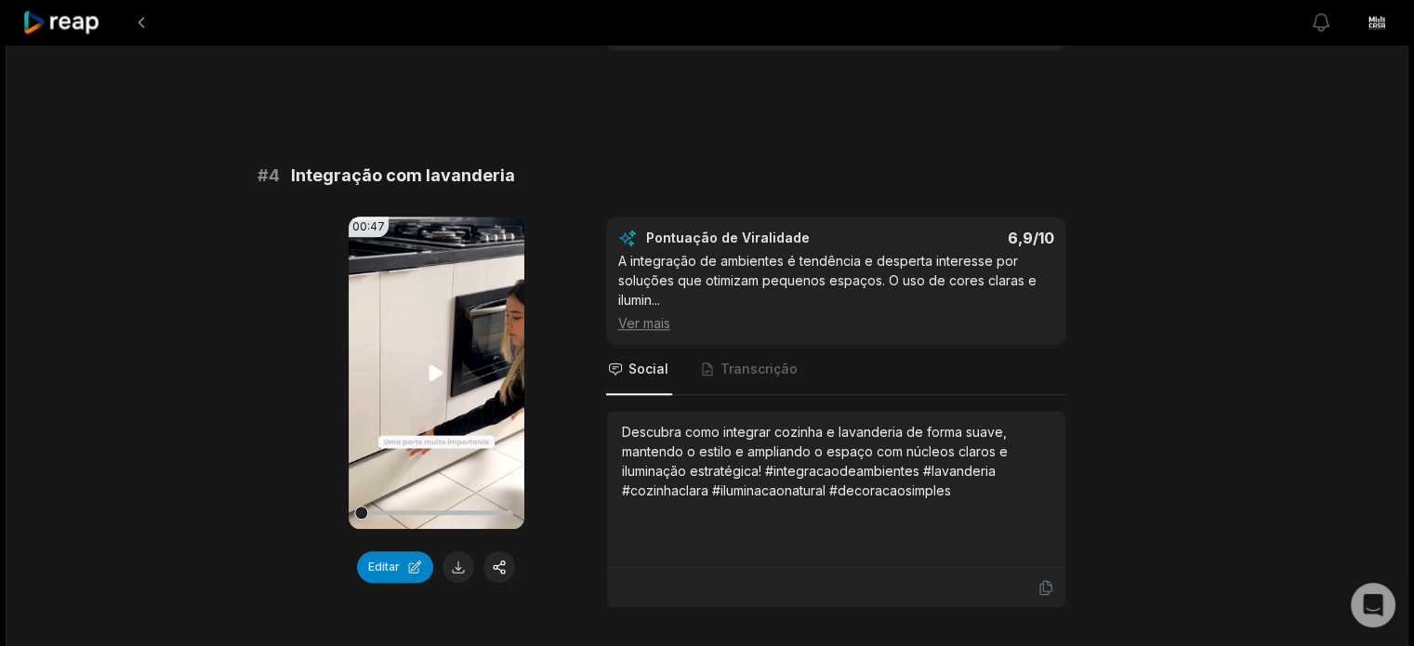
scroll to position [1695, 0]
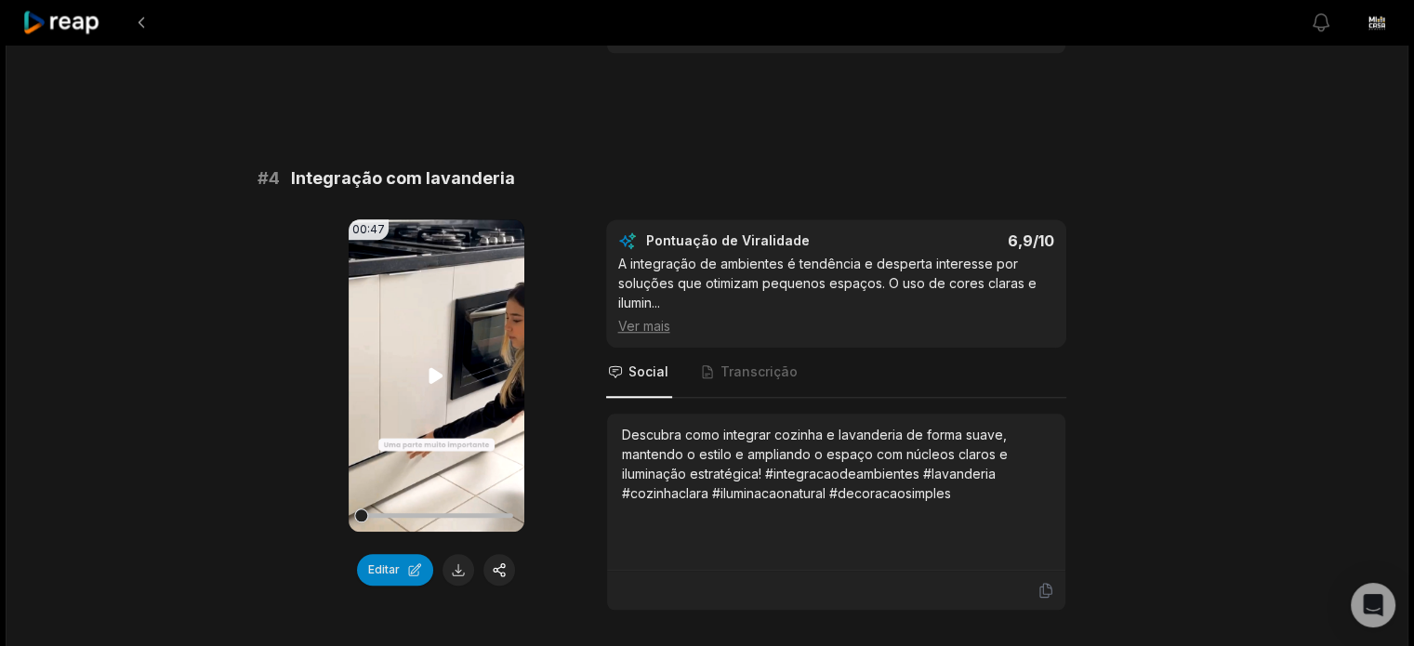
click at [465, 354] on video "Seu navegador não suporta o formato mp4." at bounding box center [437, 375] width 176 height 312
click at [438, 369] on icon at bounding box center [436, 375] width 22 height 22
click at [380, 573] on button "Editar" at bounding box center [395, 570] width 76 height 32
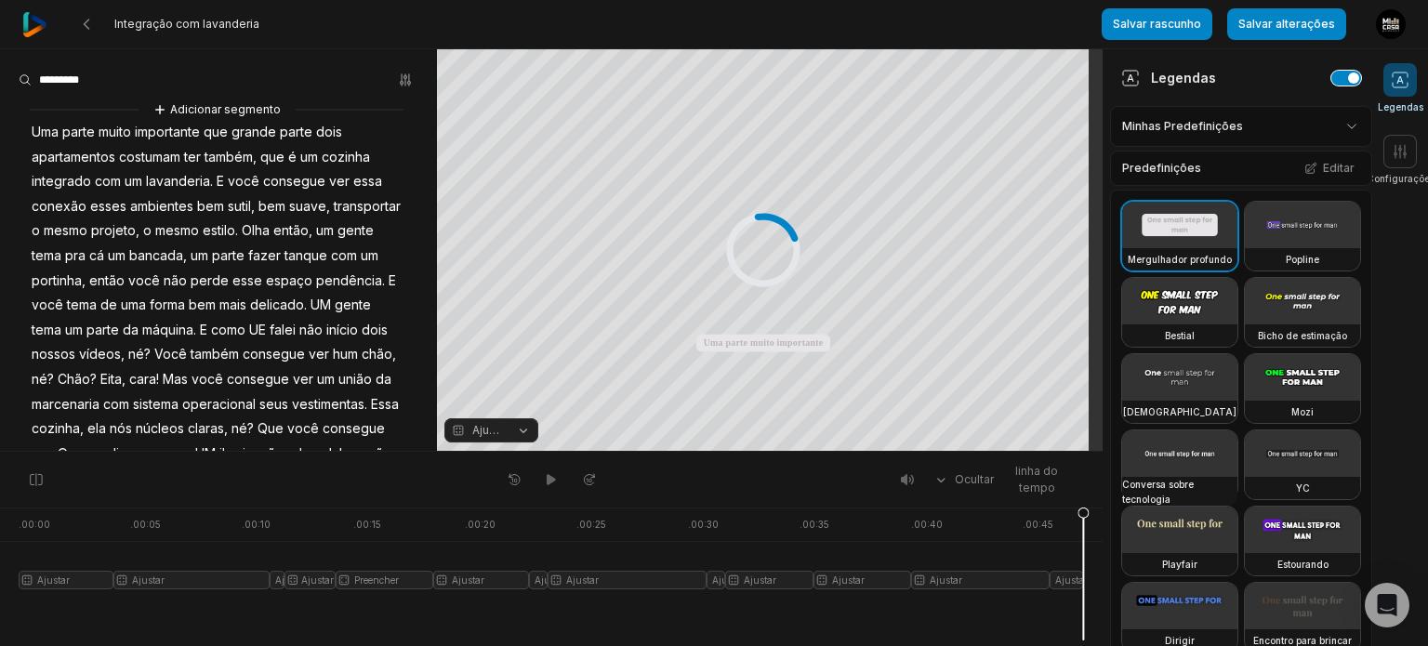
click at [1335, 80] on button "button" at bounding box center [1346, 78] width 30 height 15
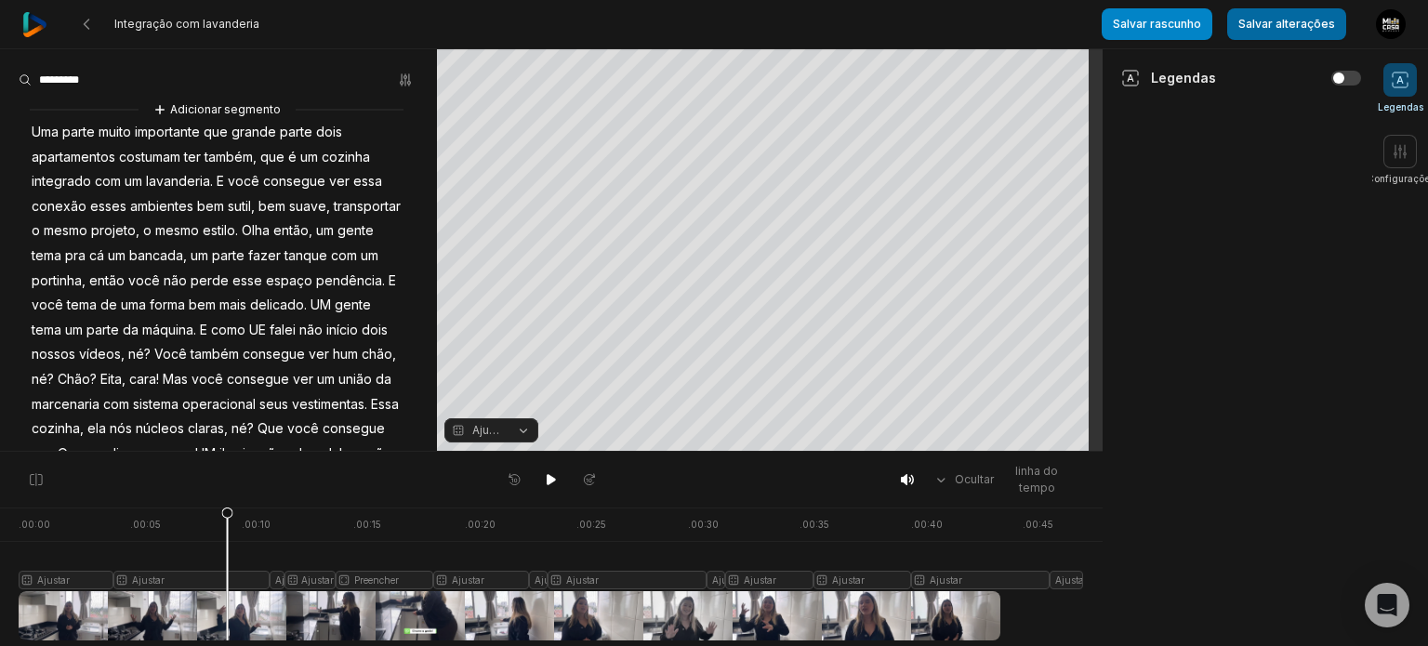
click at [1275, 29] on font "Salvar alterações" at bounding box center [1286, 24] width 97 height 14
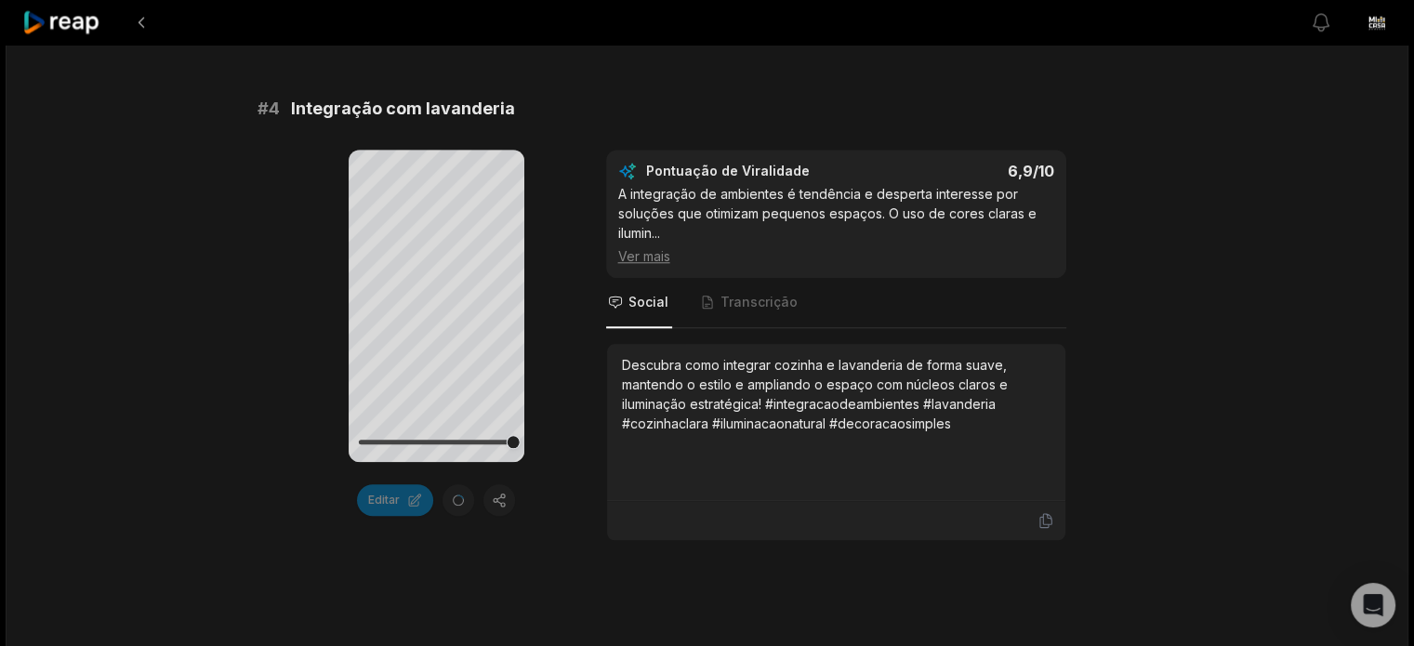
scroll to position [1766, 0]
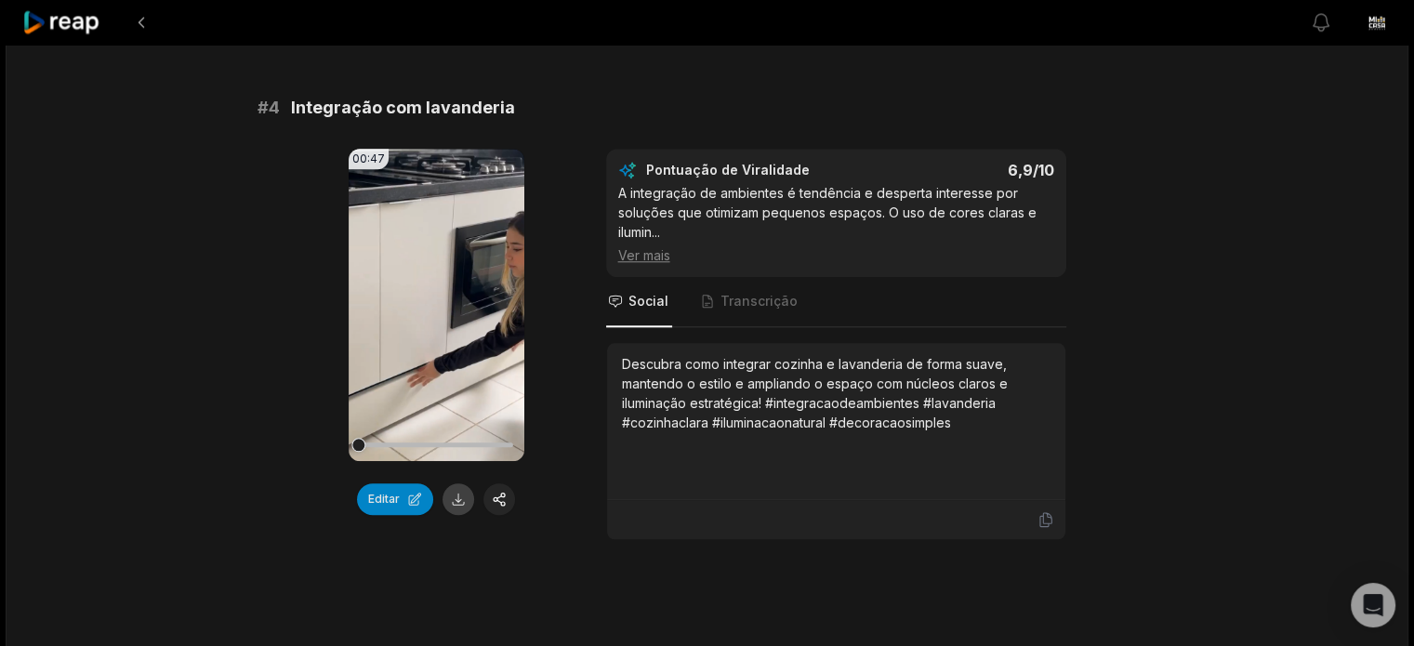
click at [456, 489] on button at bounding box center [458, 499] width 32 height 32
